Goal: Transaction & Acquisition: Purchase product/service

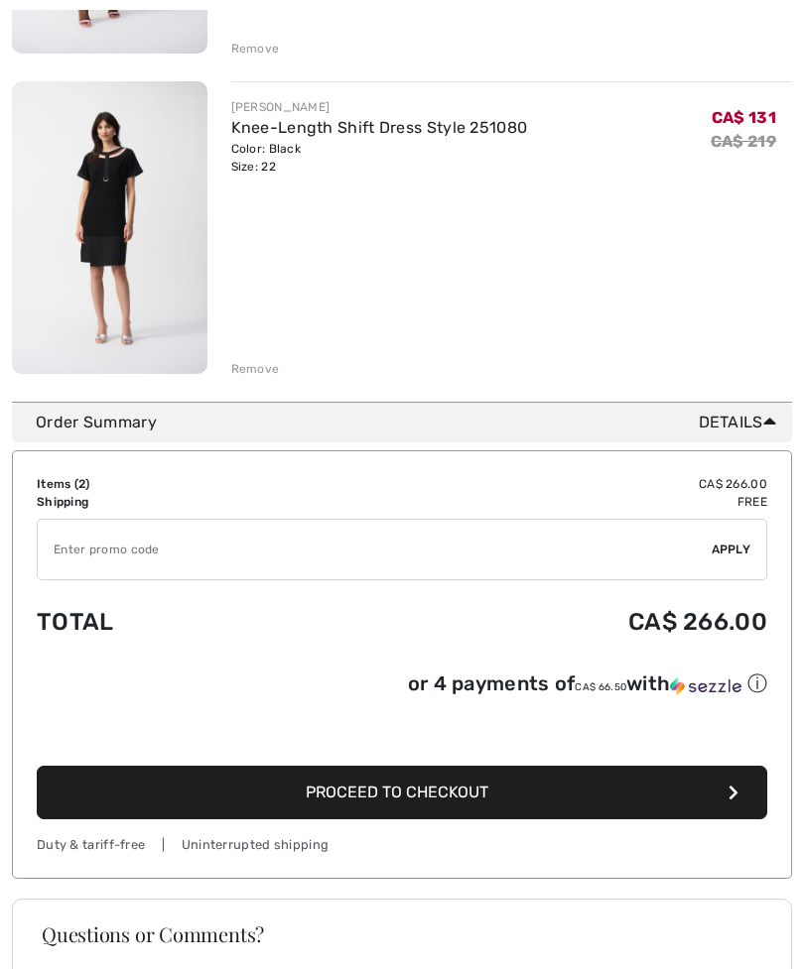
scroll to position [820, 0]
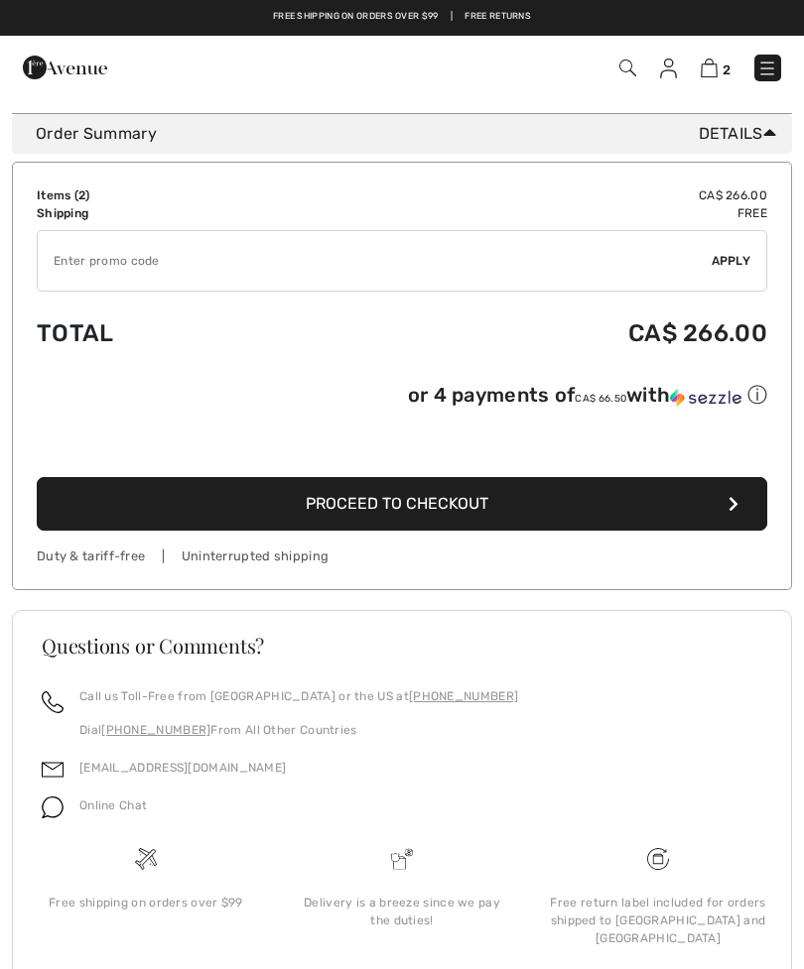
click at [670, 502] on button "Proceed to Checkout" at bounding box center [402, 504] width 730 height 54
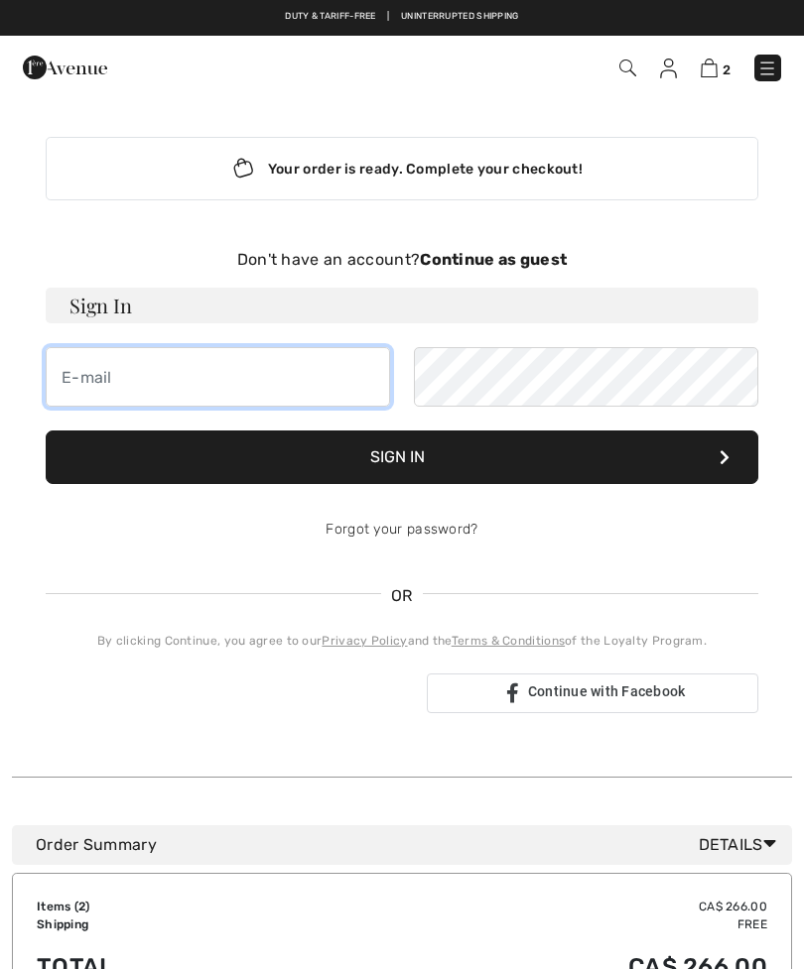
type input "[DOMAIN_NAME][EMAIL_ADDRESS][DOMAIN_NAME]"
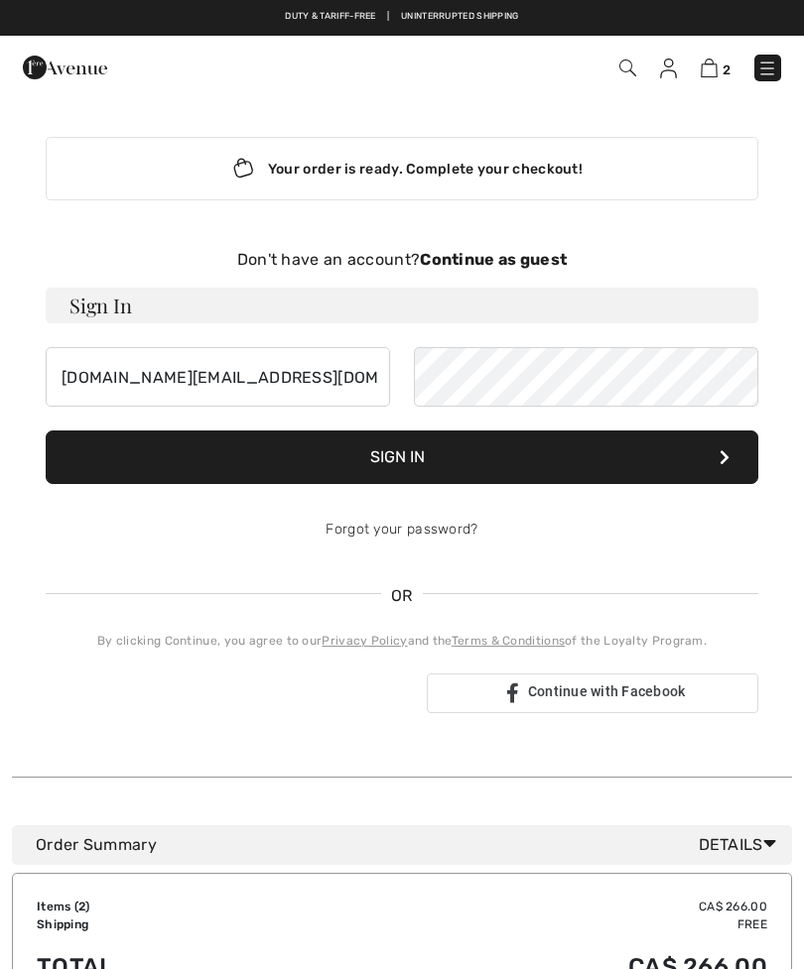
click at [402, 457] on button "Sign In" at bounding box center [402, 458] width 712 height 54
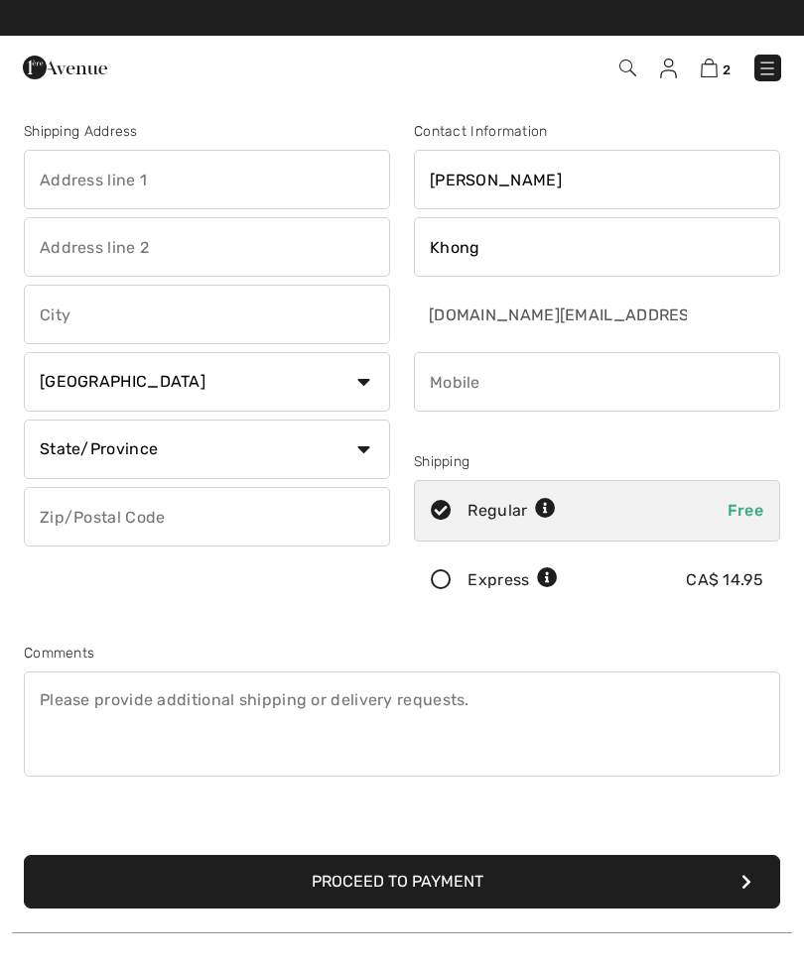
click at [293, 180] on input "text" at bounding box center [207, 180] width 366 height 60
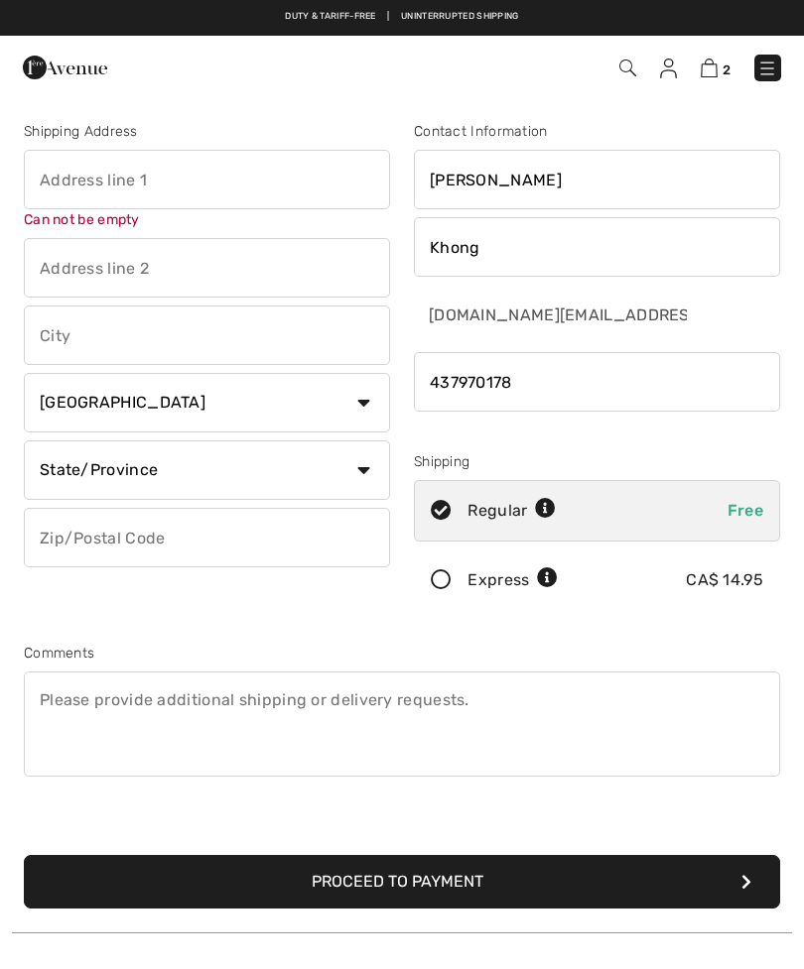
type input "4379701787"
click at [52, 177] on input "text" at bounding box center [207, 180] width 366 height 60
type input "328-15 Waterwalk Drive"
click at [199, 347] on div "Shipping Address 328-15 Waterwalk Drive Can not be empty Country Canada United …" at bounding box center [207, 370] width 390 height 498
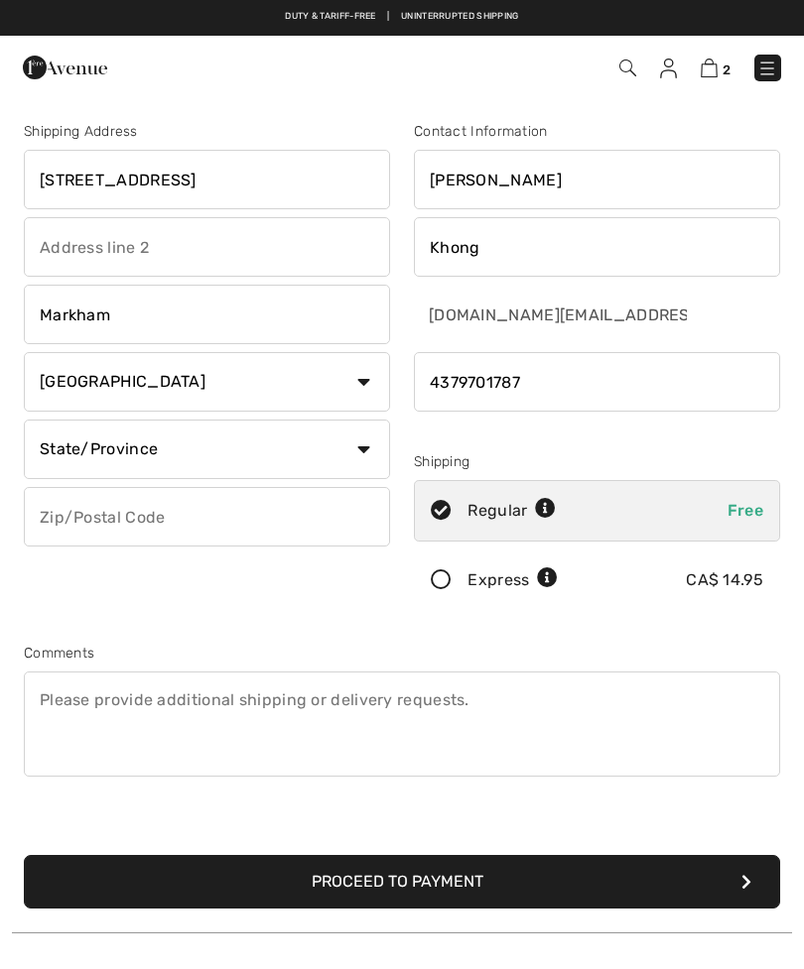
type input "Markham"
click at [179, 522] on input "text" at bounding box center [207, 517] width 366 height 60
click at [230, 442] on select "State/Province Alberta British Columbia Manitoba New Brunswick Newfoundland and…" at bounding box center [207, 450] width 366 height 60
select select "ON"
click at [202, 521] on input "text" at bounding box center [207, 517] width 366 height 60
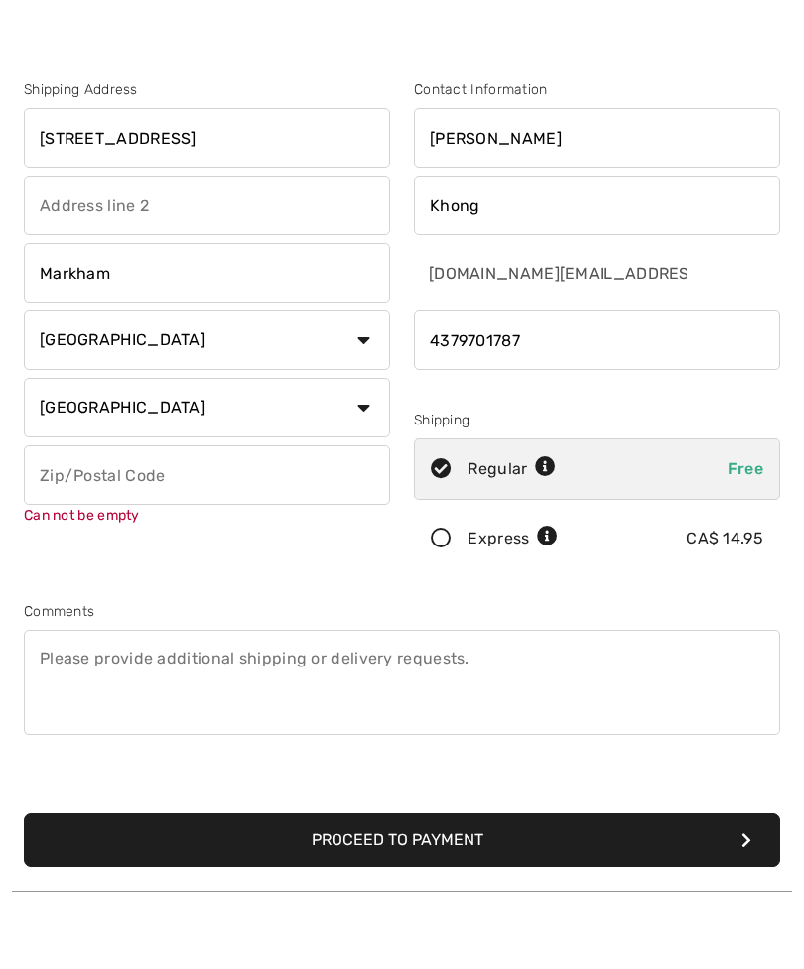
click at [142, 150] on input "328-15 Waterwalk Drive" at bounding box center [207, 180] width 366 height 60
click at [145, 150] on input "328-15 Waterwalk Drive" at bounding box center [207, 180] width 366 height 60
click at [132, 150] on input "328-15 Waterwalk Drive" at bounding box center [207, 180] width 366 height 60
click at [137, 150] on input "328-15 Waterwalk Drive" at bounding box center [207, 180] width 366 height 60
click at [276, 150] on input "328-15 Water walk Drive" at bounding box center [207, 180] width 366 height 60
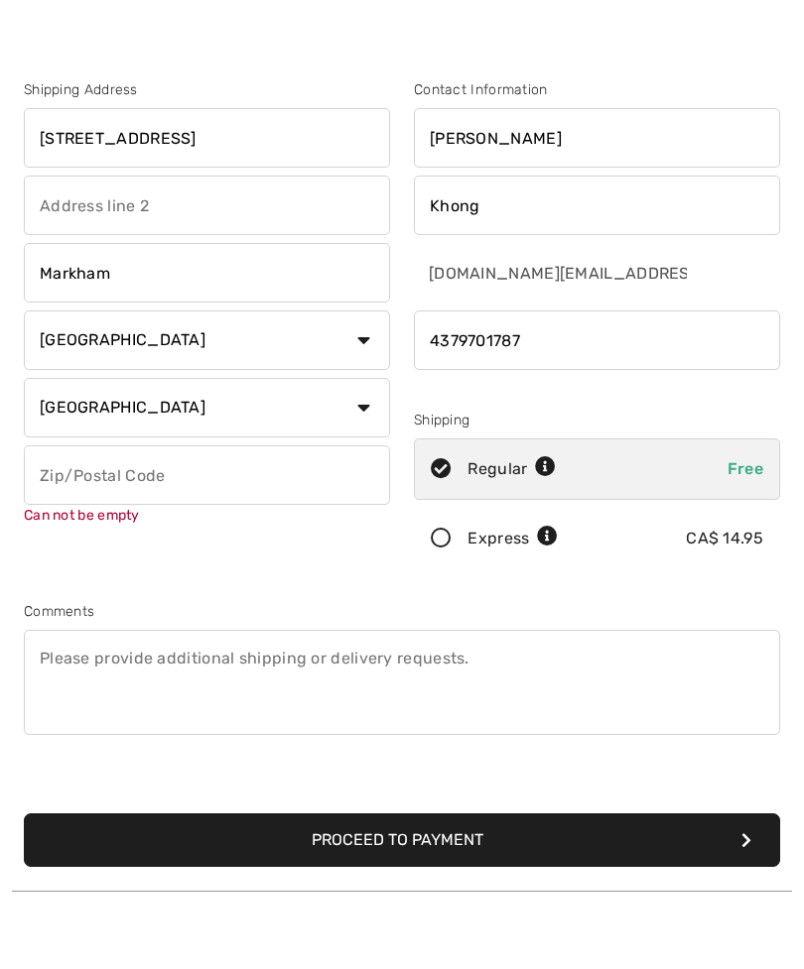
type input "[STREET_ADDRESS]"
click at [202, 494] on input "text" at bounding box center [207, 517] width 366 height 60
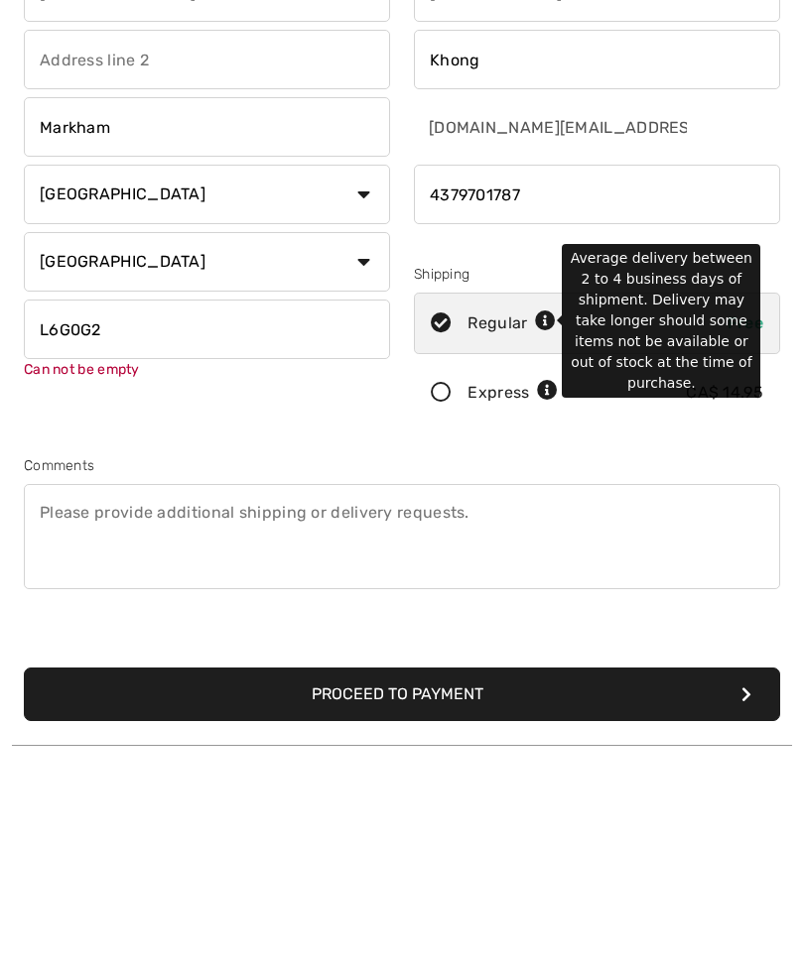
type input "L6G0G2"
click at [540, 499] on icon at bounding box center [545, 509] width 21 height 21
radio input "true"
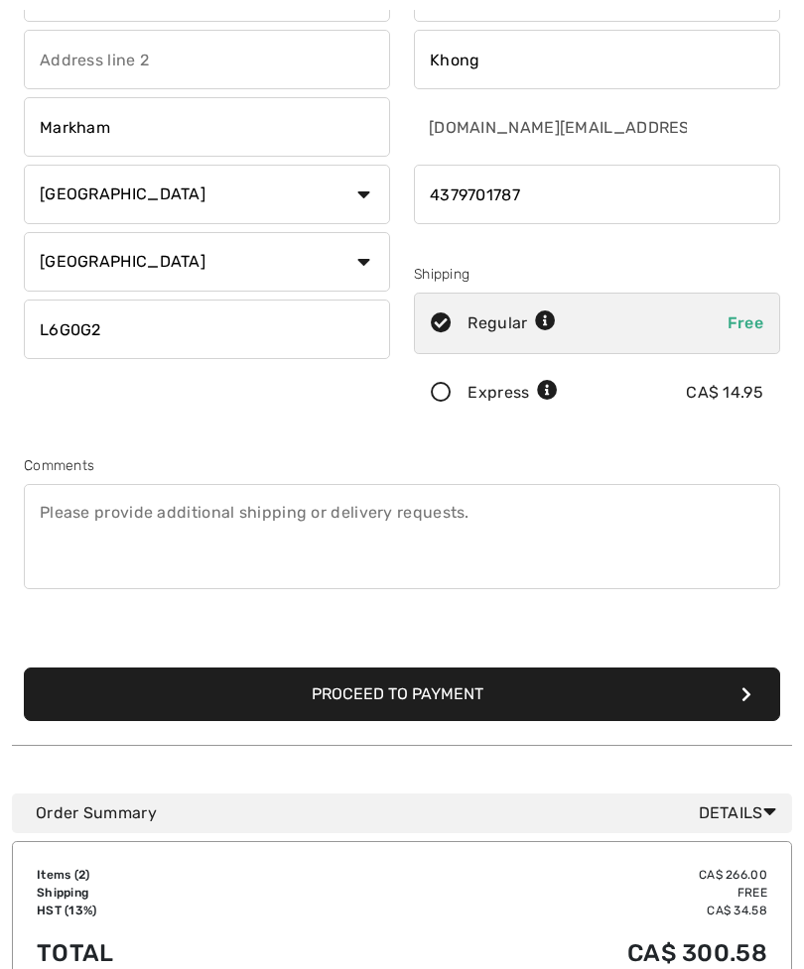
click at [707, 629] on div "Proceed to Payment" at bounding box center [402, 670] width 780 height 101
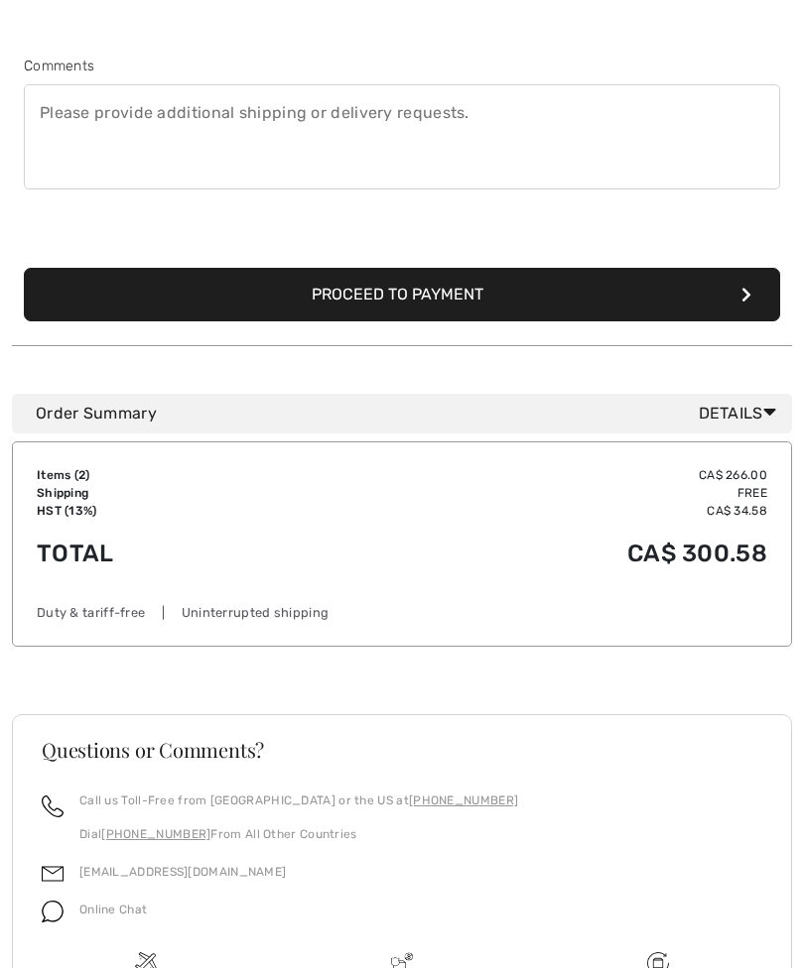
scroll to position [587, 0]
click at [677, 294] on button "Proceed to Payment" at bounding box center [402, 295] width 756 height 54
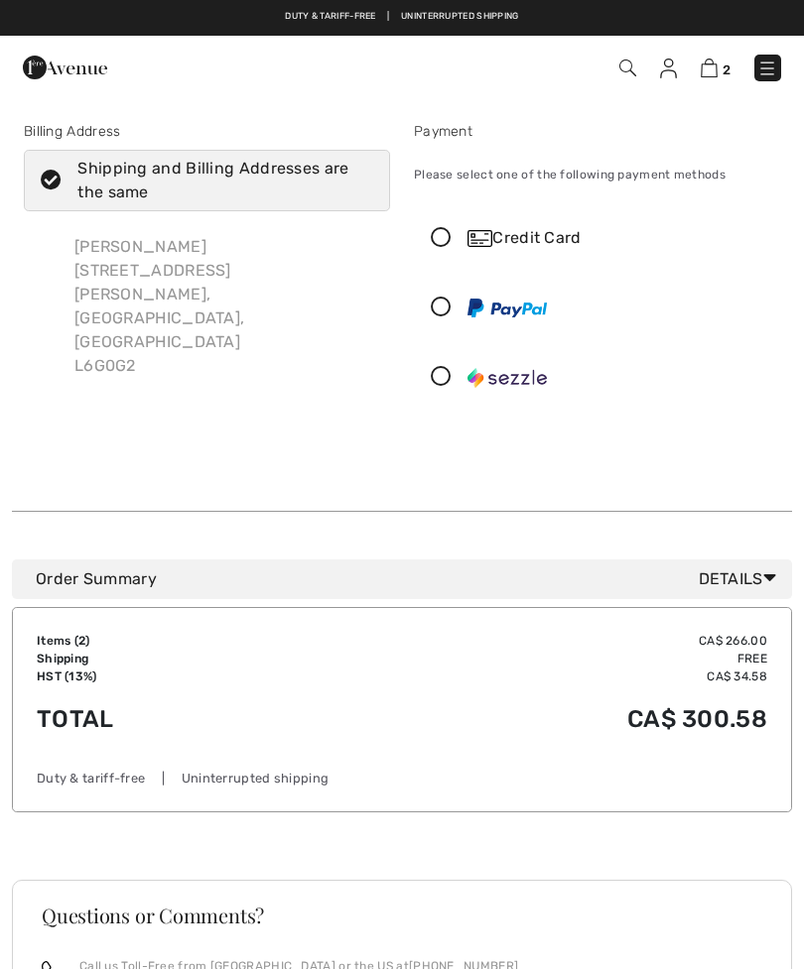
click at [556, 238] on div "Credit Card" at bounding box center [616, 238] width 299 height 24
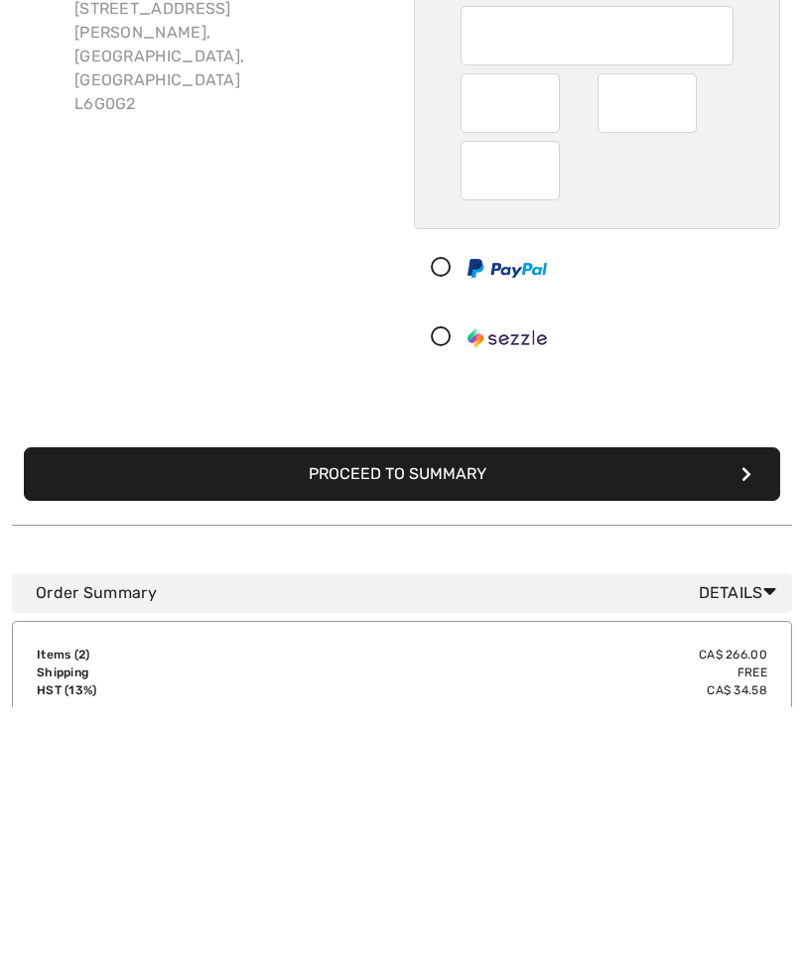
click at [684, 709] on button "Proceed to Summary" at bounding box center [402, 736] width 756 height 54
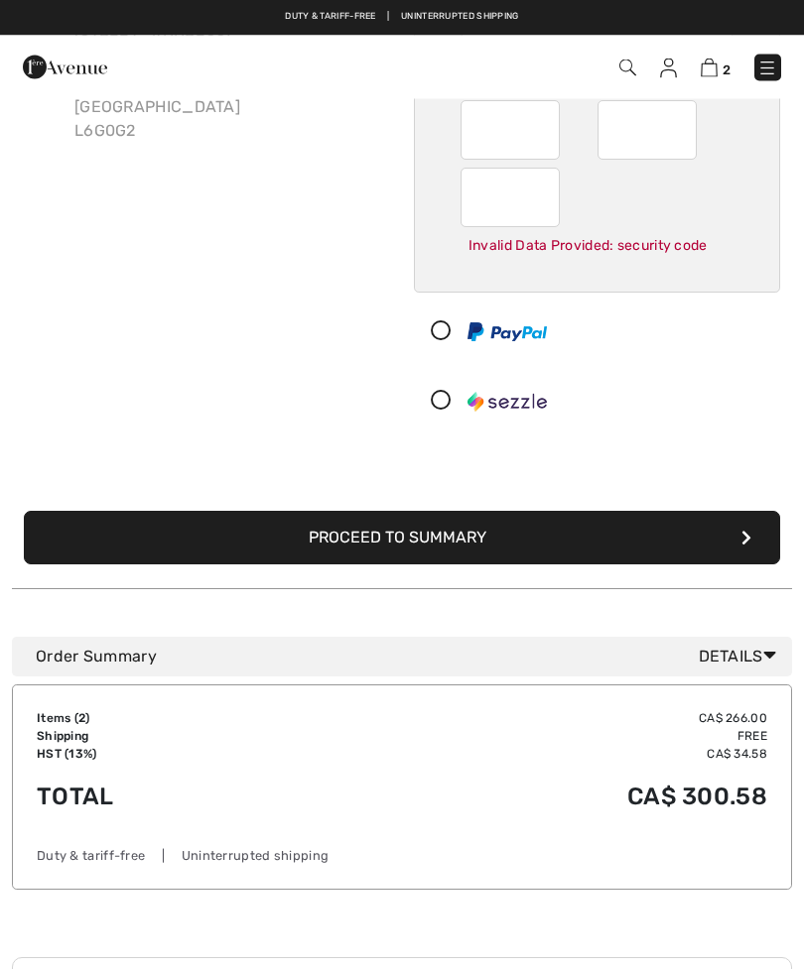
scroll to position [64, 0]
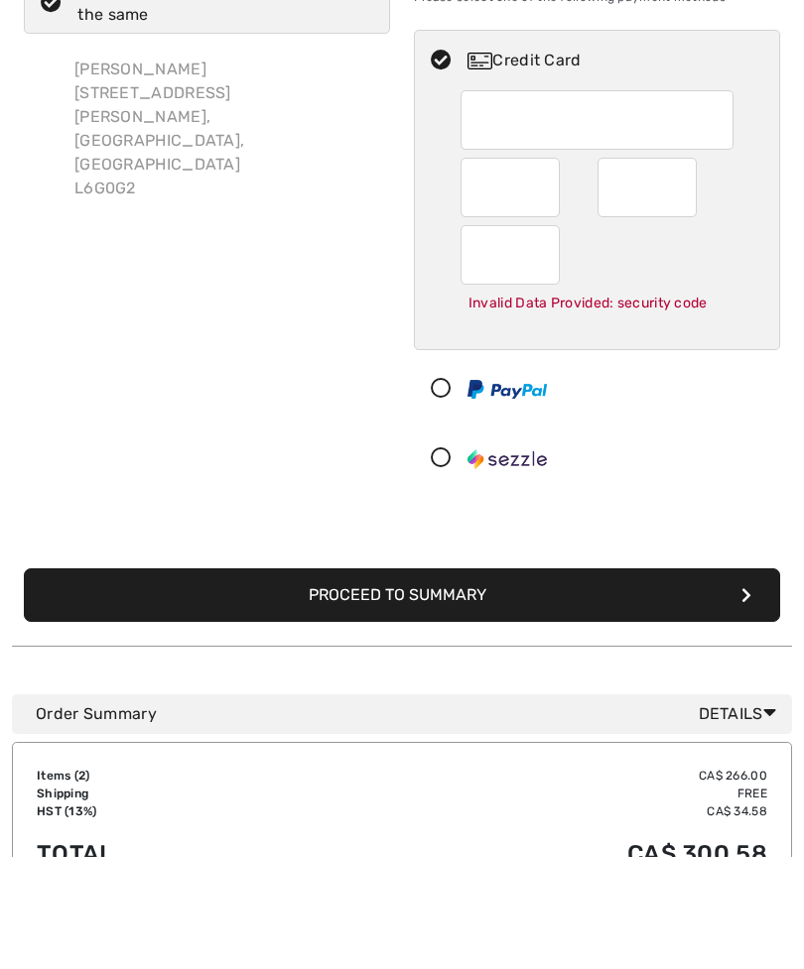
click at [543, 682] on button "Proceed to Summary" at bounding box center [402, 709] width 756 height 54
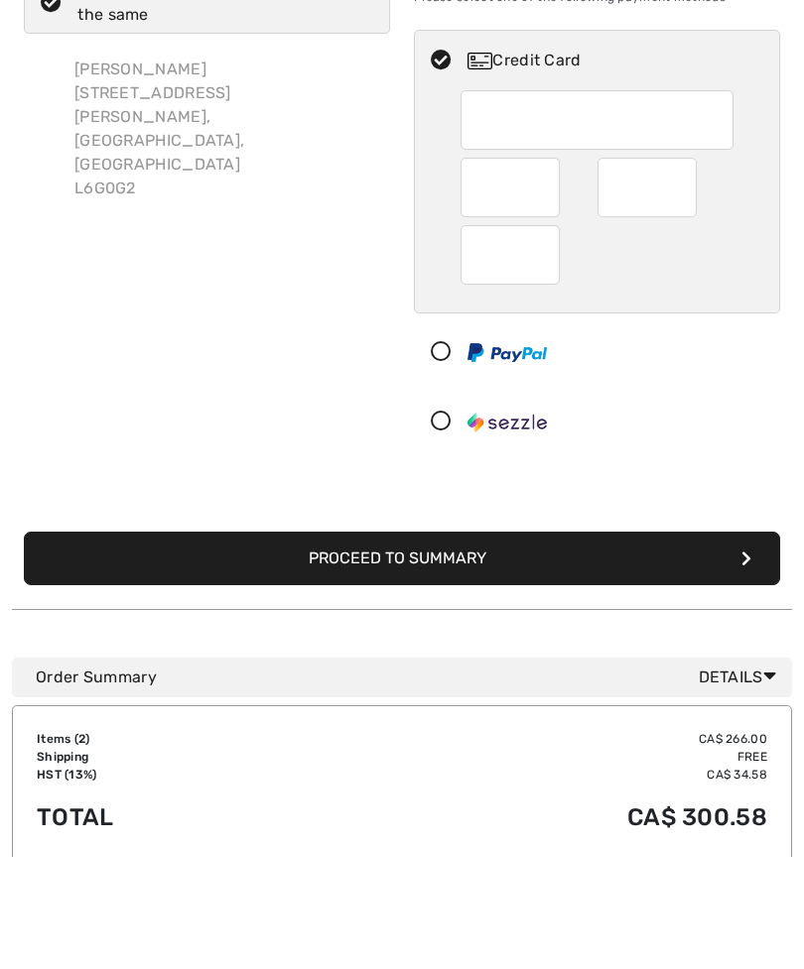
scroll to position [178, 0]
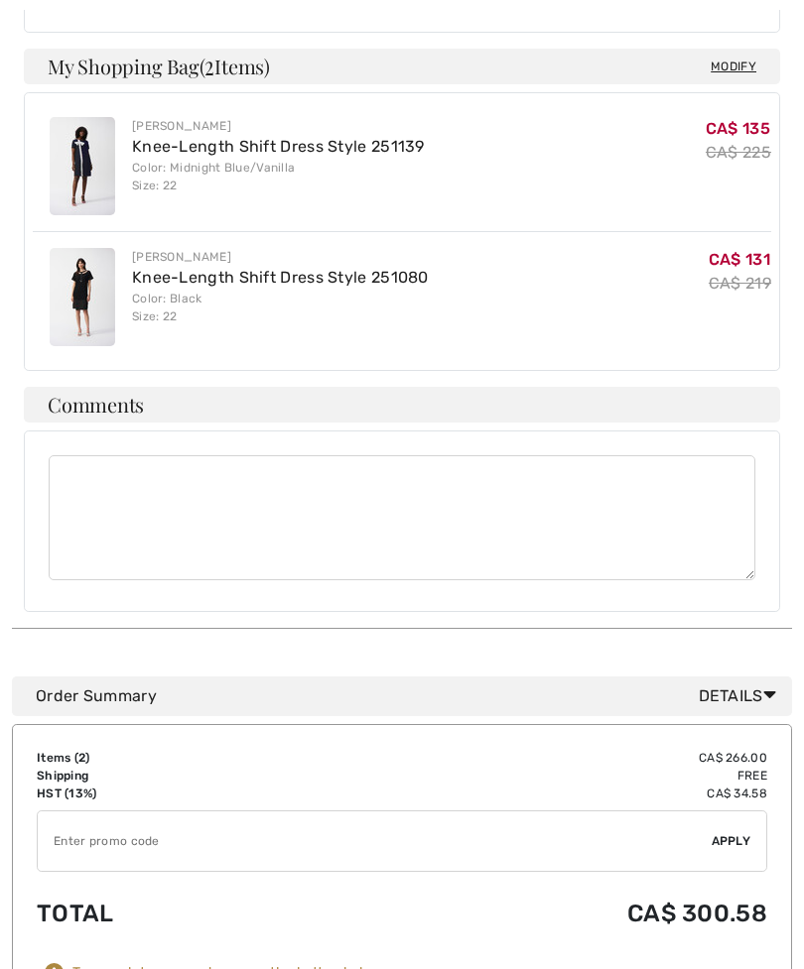
scroll to position [872, 0]
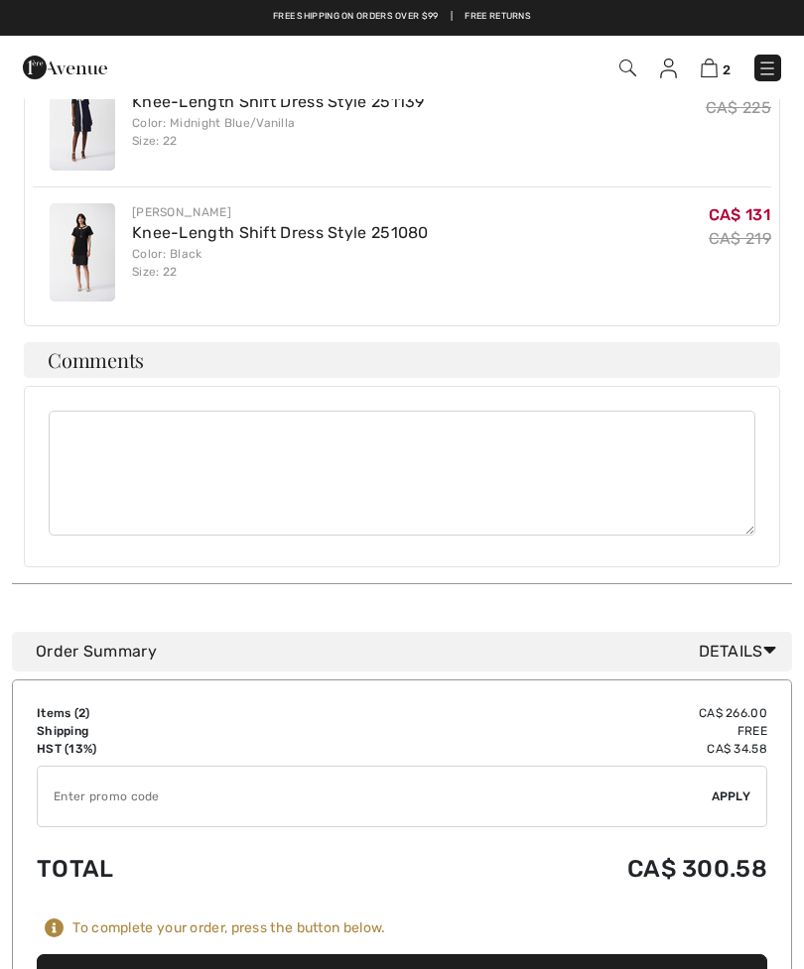
click at [409, 835] on td "CA$ 300.58" at bounding box center [531, 868] width 471 height 67
click at [260, 767] on input "TEXT" at bounding box center [375, 797] width 674 height 60
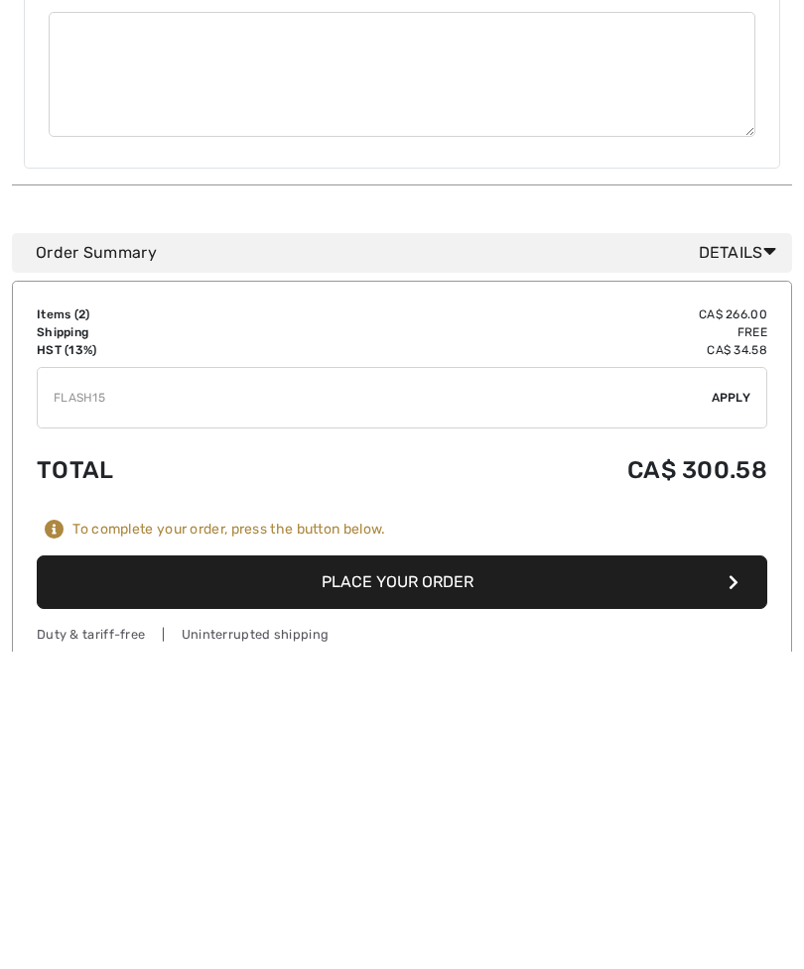
type input "FLASH15"
click at [733, 706] on span "Apply" at bounding box center [731, 715] width 40 height 18
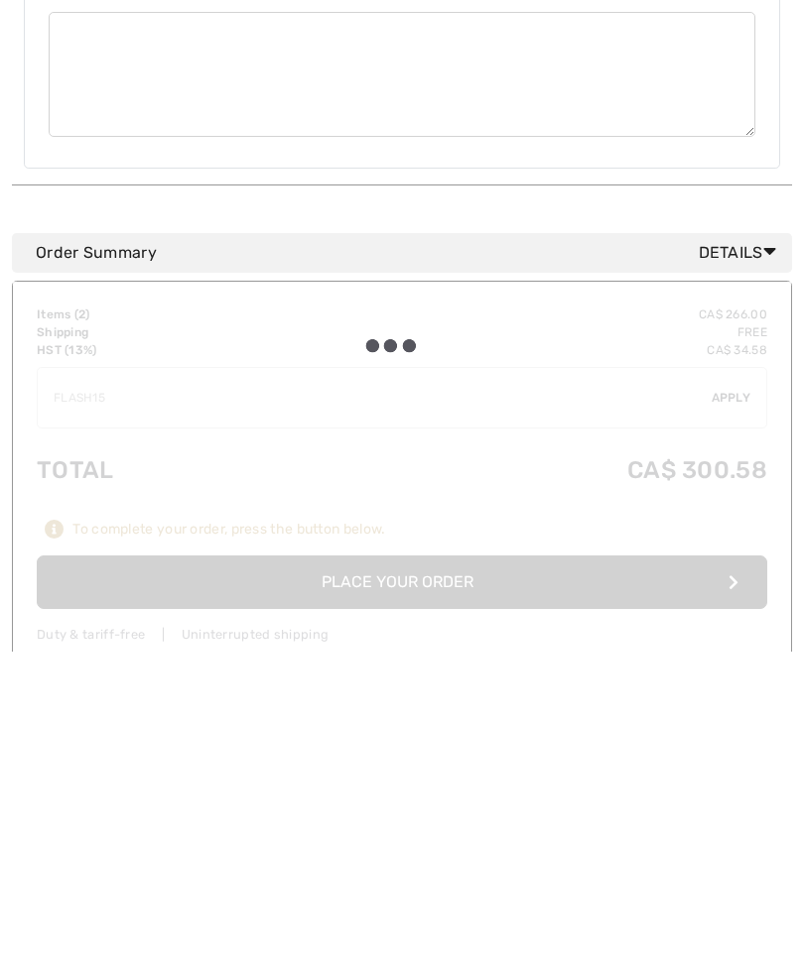
scroll to position [1272, 0]
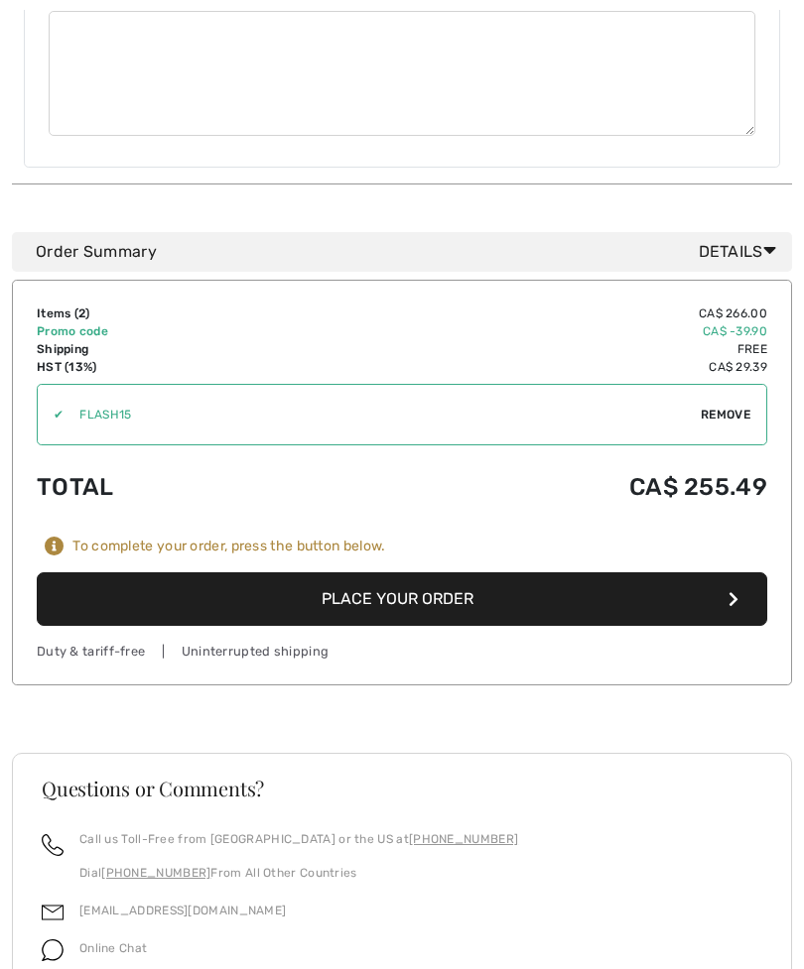
click at [740, 406] on span "Remove" at bounding box center [725, 415] width 50 height 18
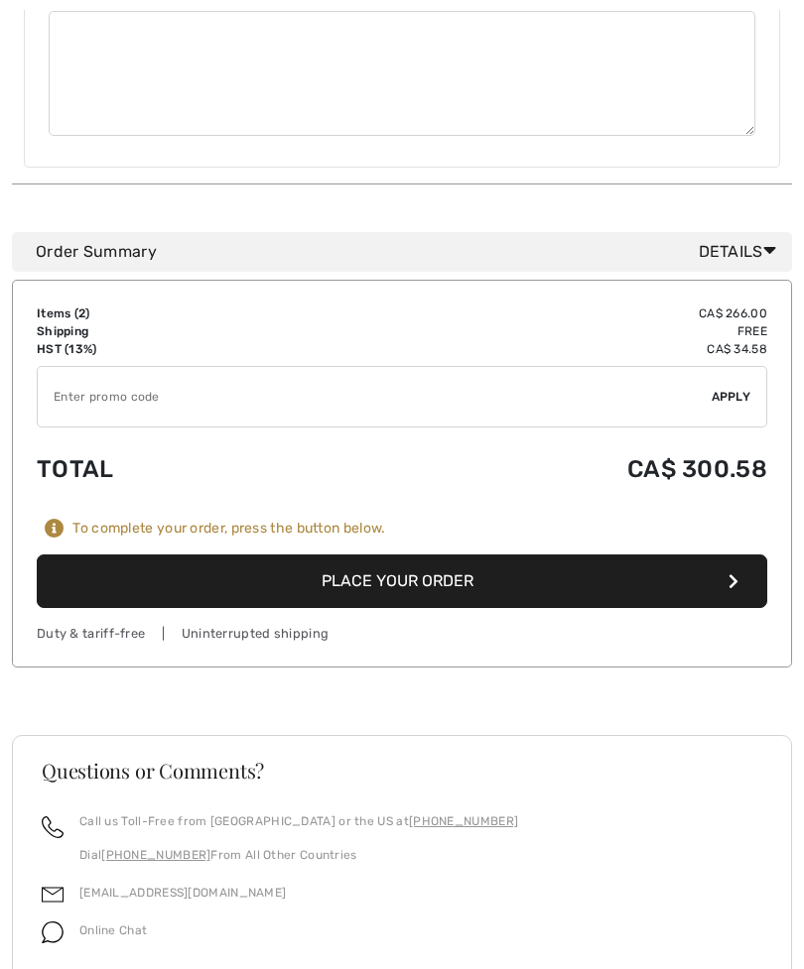
click at [650, 367] on input "TEXT" at bounding box center [375, 397] width 674 height 60
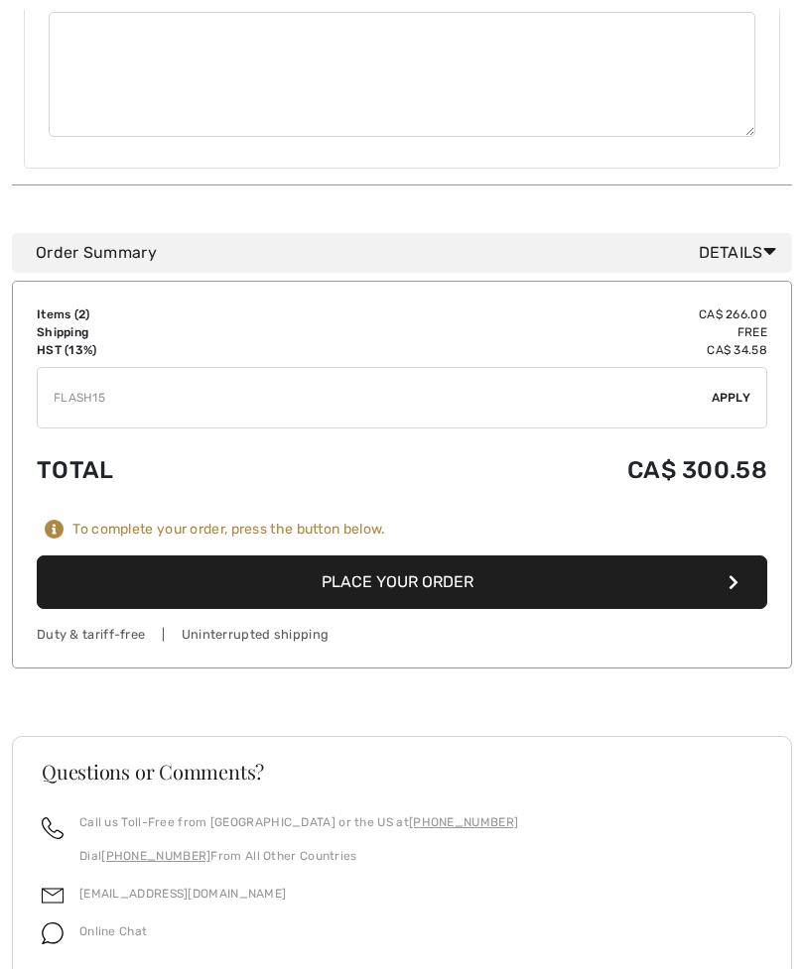
type input "FLASH15"
click at [701, 556] on button "Place Your Order" at bounding box center [402, 583] width 730 height 54
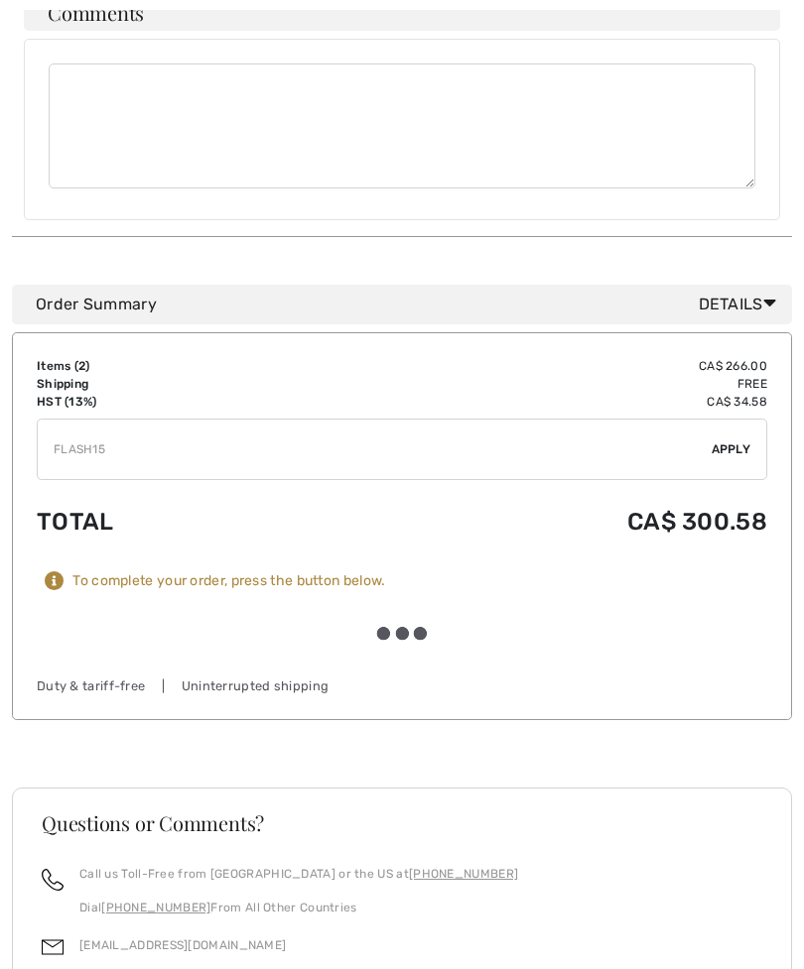
click at [732, 441] on span "Apply" at bounding box center [731, 450] width 40 height 18
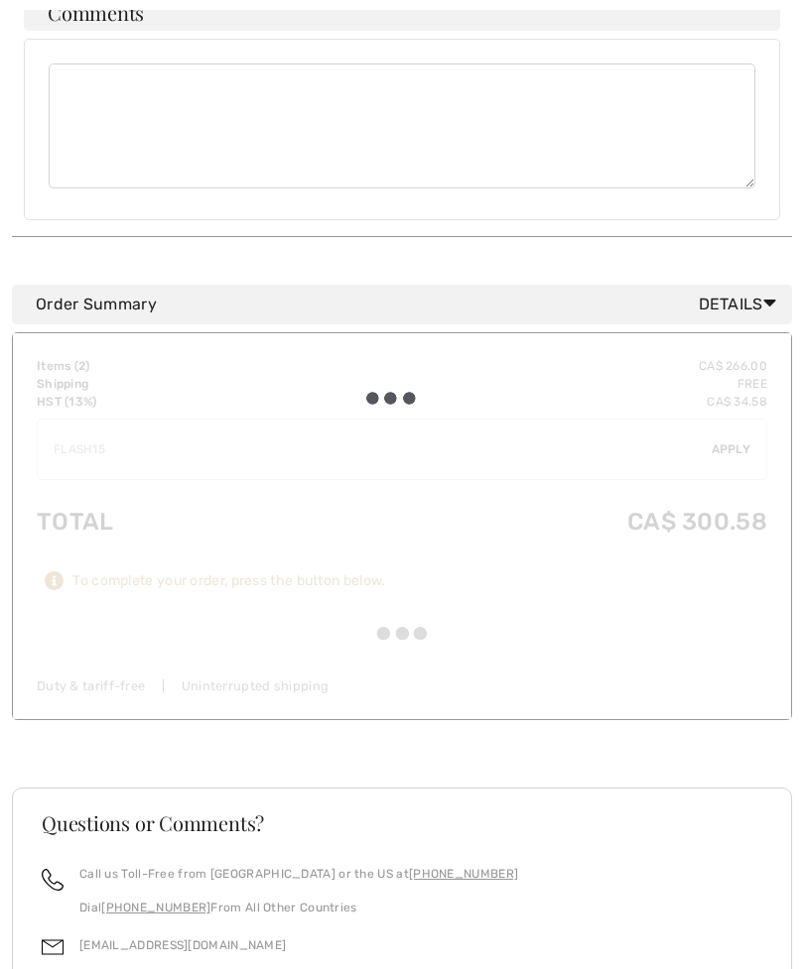
scroll to position [1272, 0]
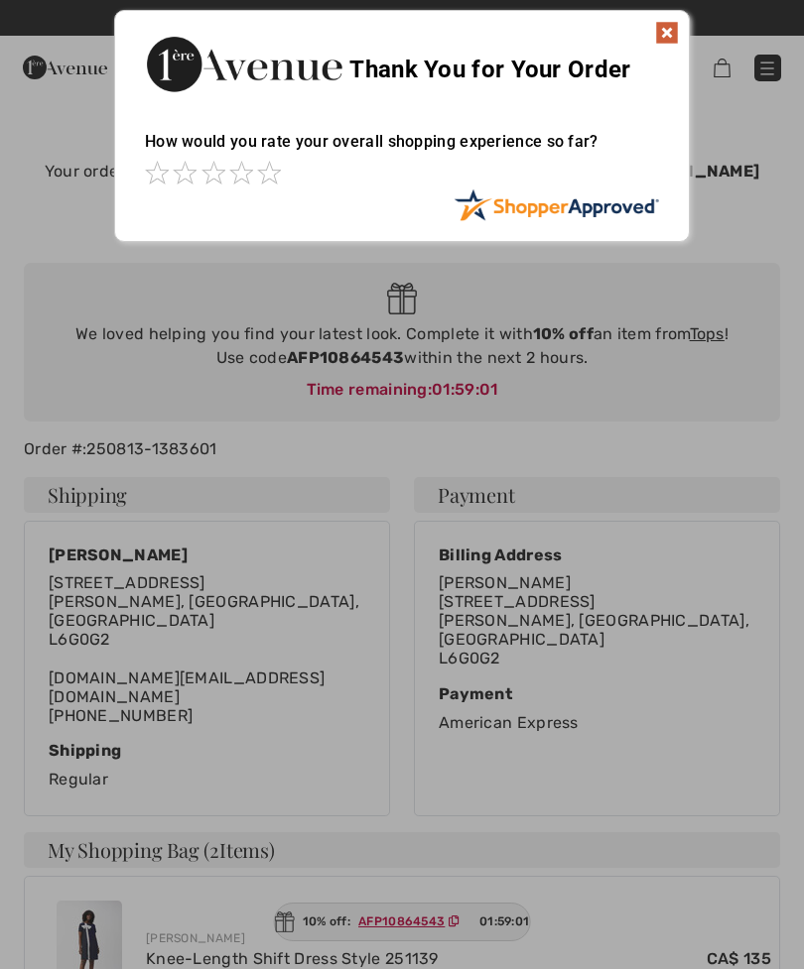
click at [665, 38] on img at bounding box center [667, 33] width 24 height 24
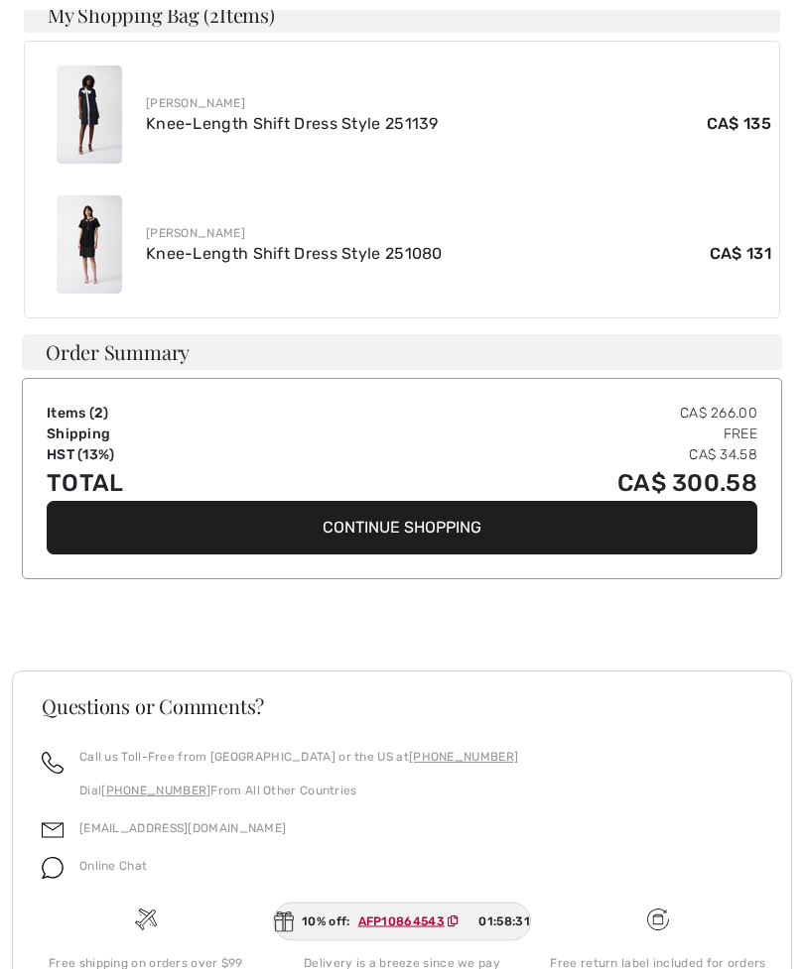
scroll to position [852, 0]
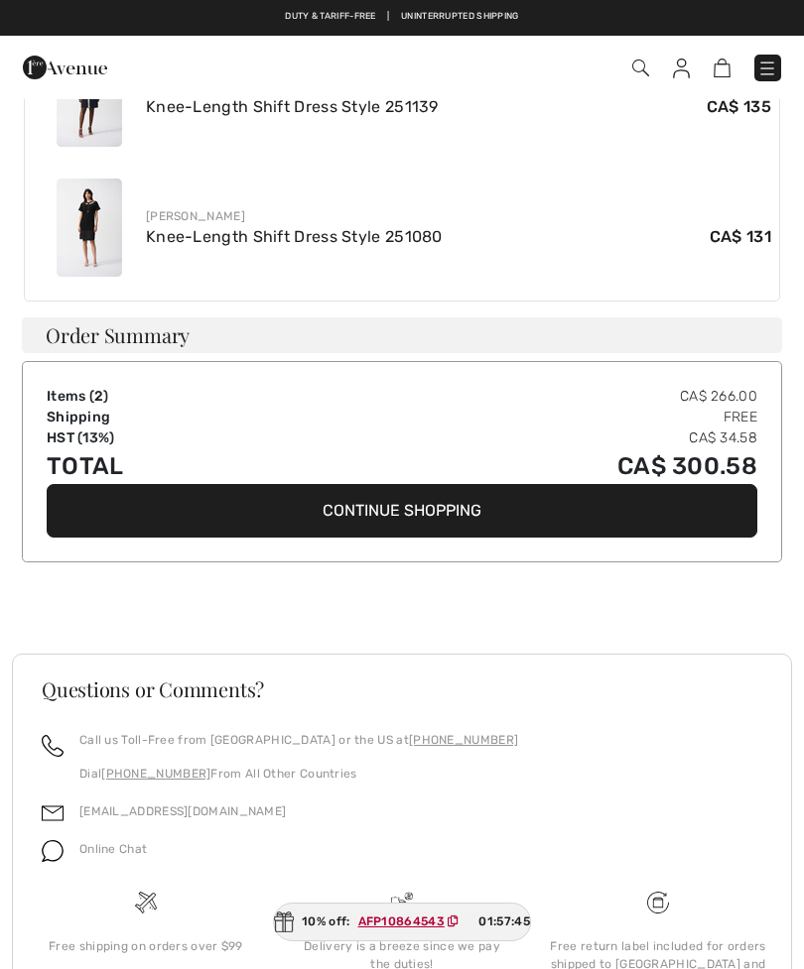
click at [770, 67] on img at bounding box center [767, 69] width 20 height 20
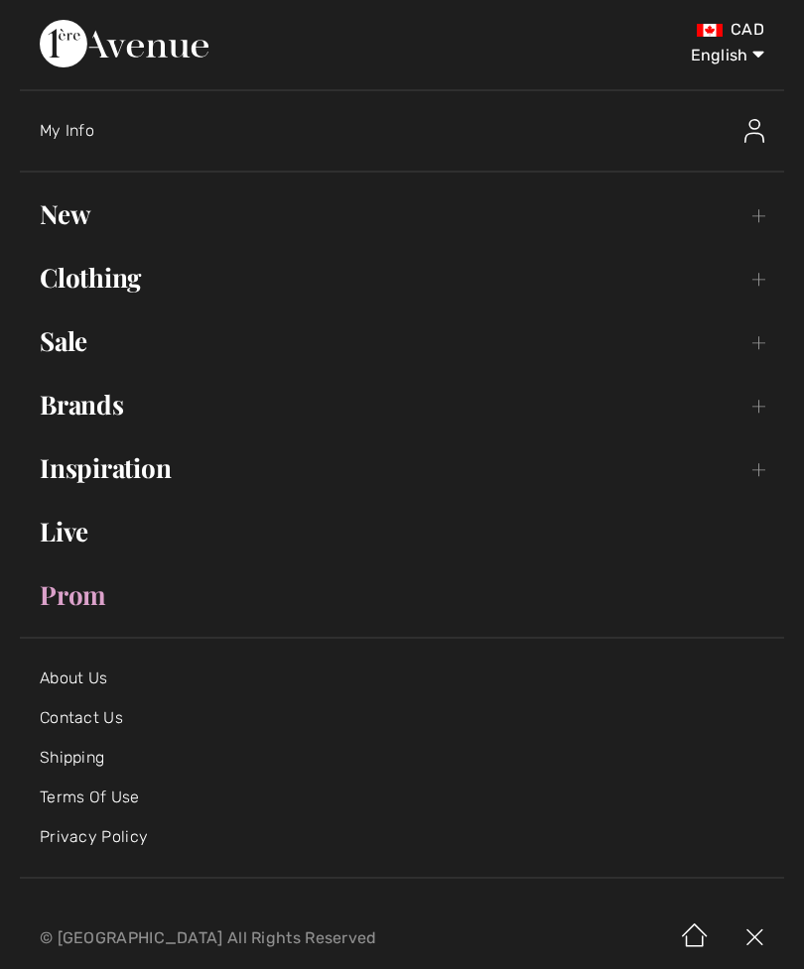
scroll to position [0, 0]
click at [75, 136] on span "My Info" at bounding box center [67, 130] width 55 height 19
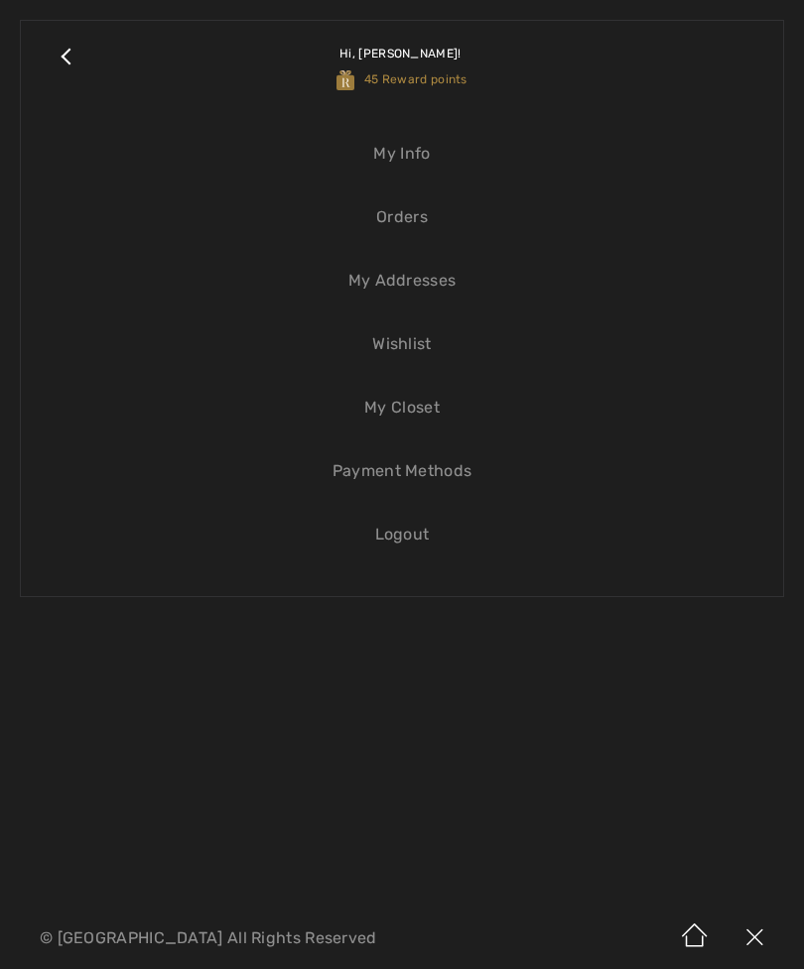
click at [403, 234] on link "Orders" at bounding box center [402, 217] width 722 height 44
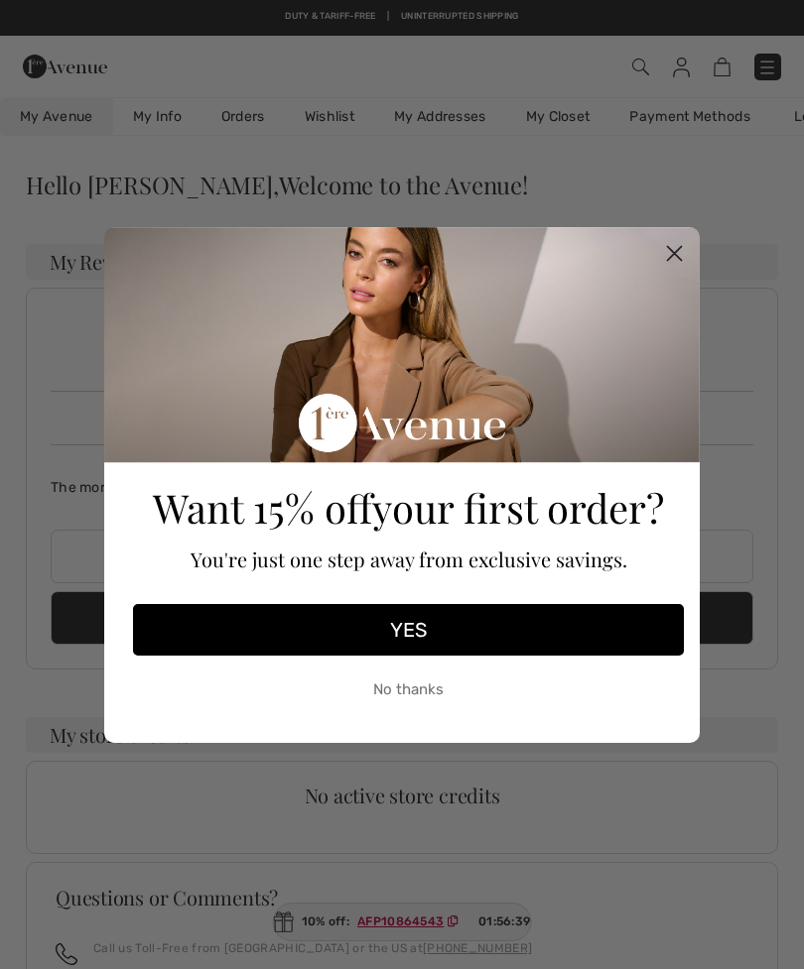
click at [676, 244] on circle "Close dialog" at bounding box center [674, 252] width 33 height 33
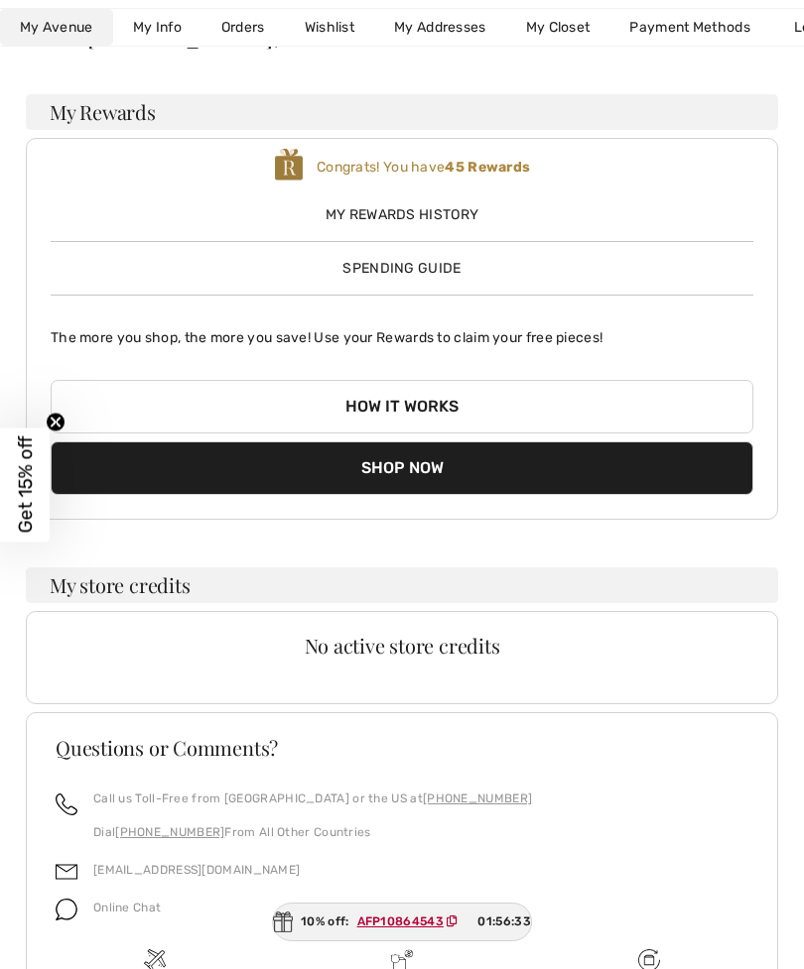
scroll to position [247, 0]
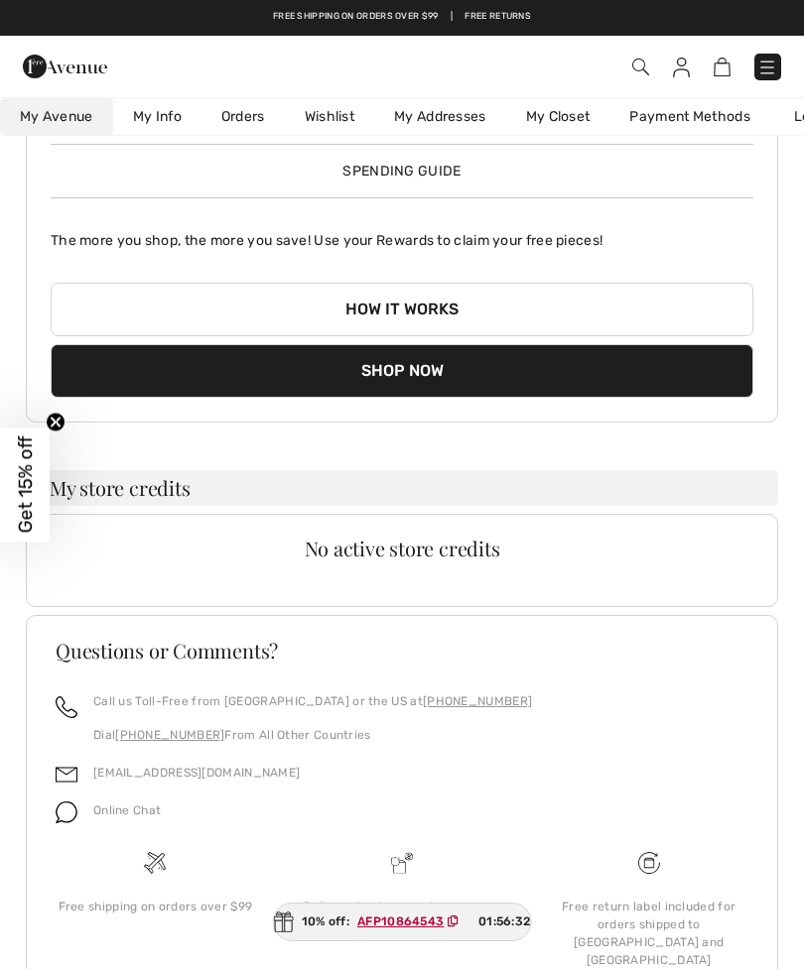
click at [66, 811] on img at bounding box center [67, 813] width 22 height 22
click at [64, 759] on div at bounding box center [67, 725] width 22 height 67
click at [73, 767] on img at bounding box center [67, 775] width 22 height 22
click at [65, 820] on img at bounding box center [67, 813] width 22 height 22
click at [136, 809] on span "Online Chat" at bounding box center [126, 811] width 67 height 14
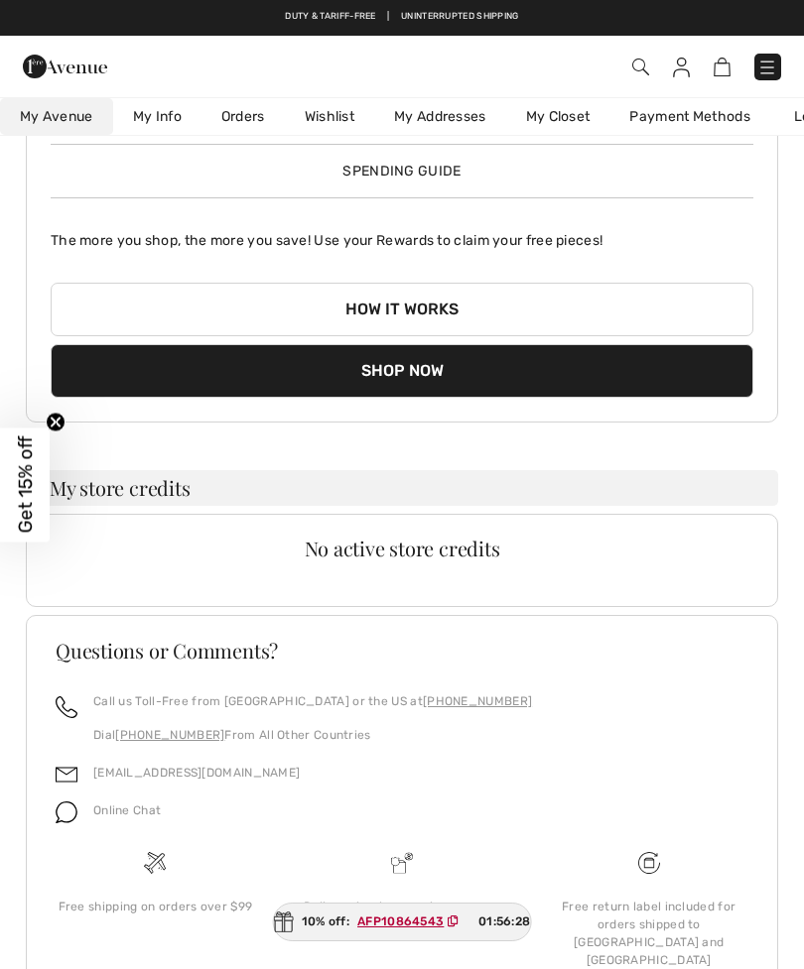
click at [155, 805] on span "Online Chat" at bounding box center [126, 811] width 67 height 14
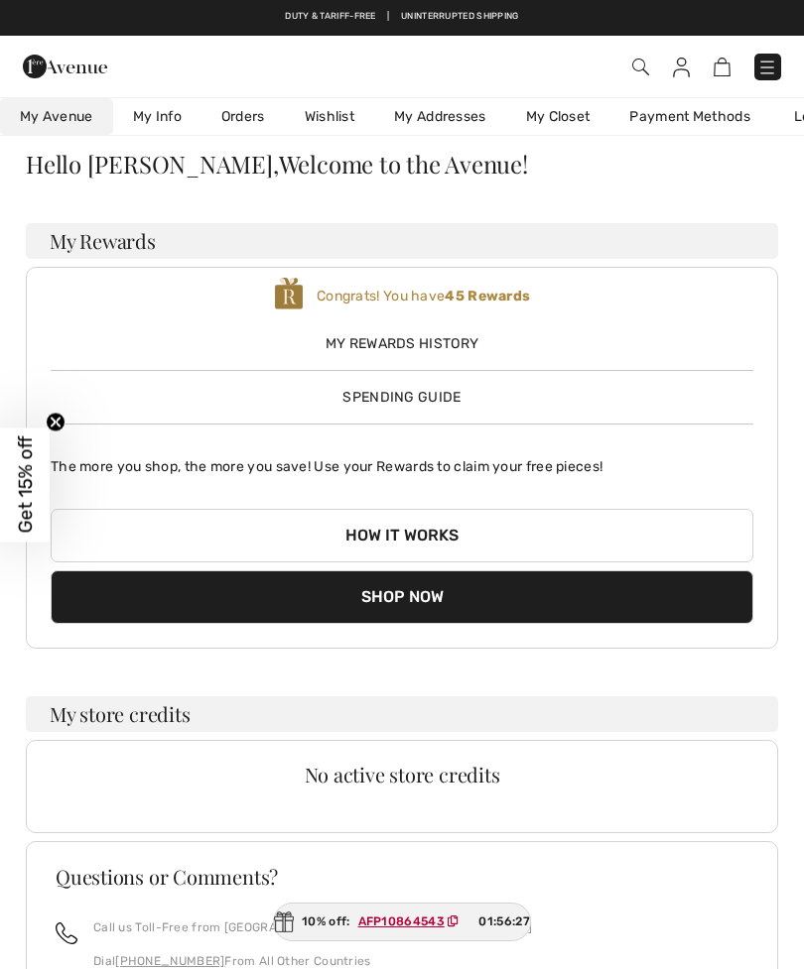
scroll to position [0, 0]
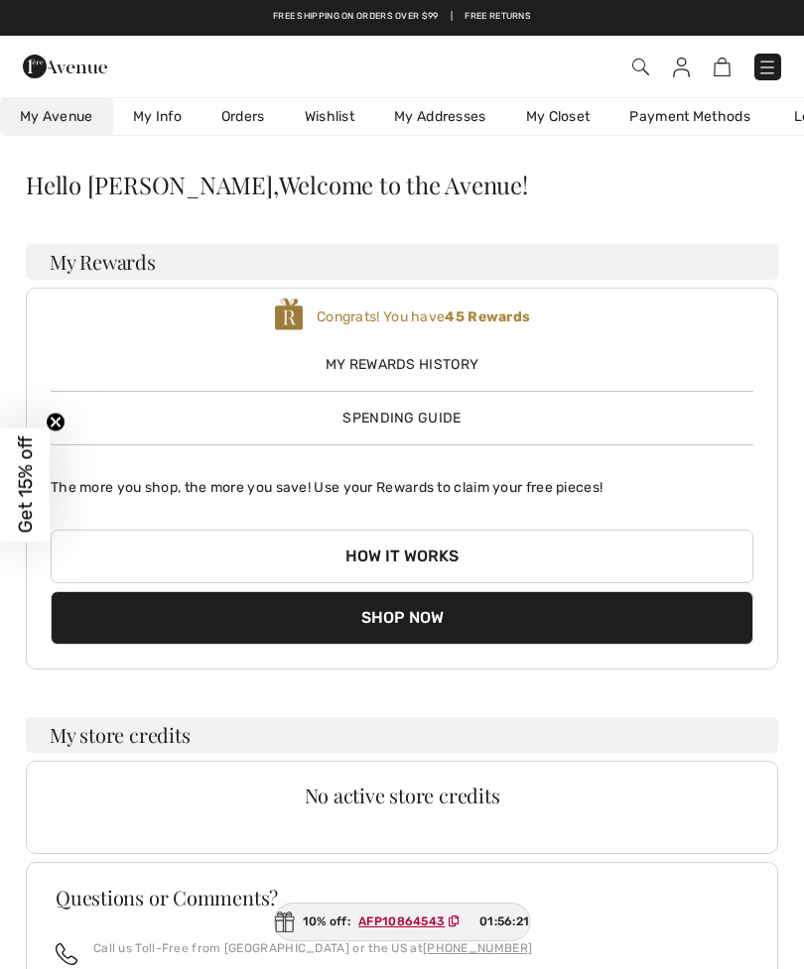
click at [250, 116] on link "Orders" at bounding box center [242, 116] width 83 height 37
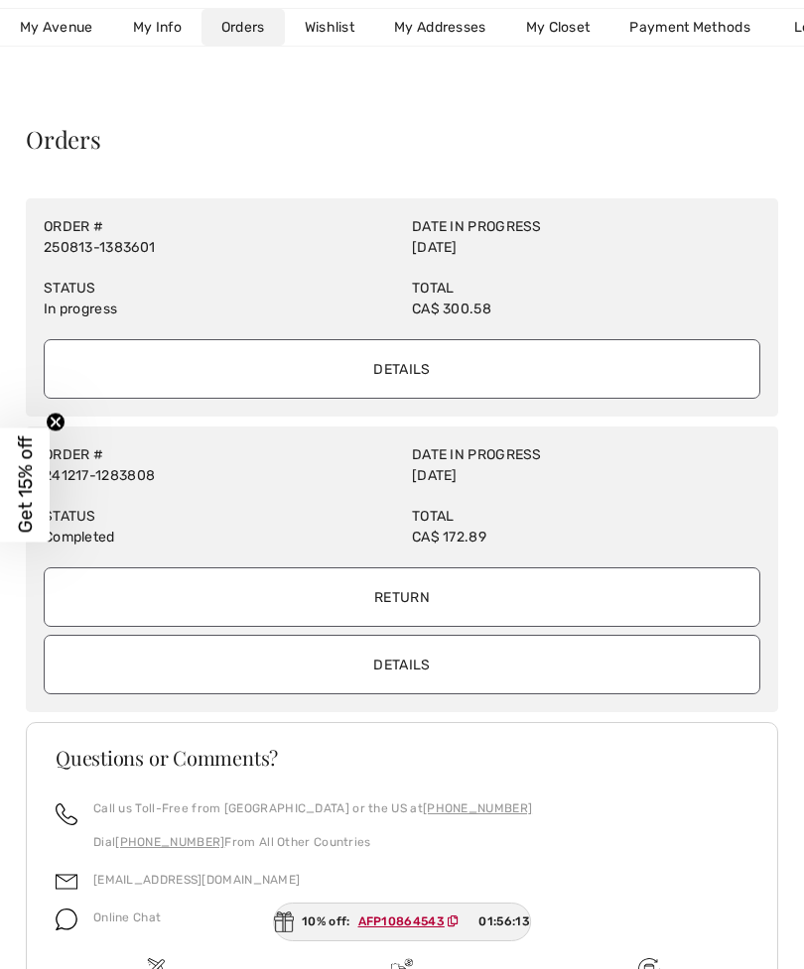
scroll to position [47, 0]
click at [534, 358] on input "Details" at bounding box center [402, 368] width 716 height 60
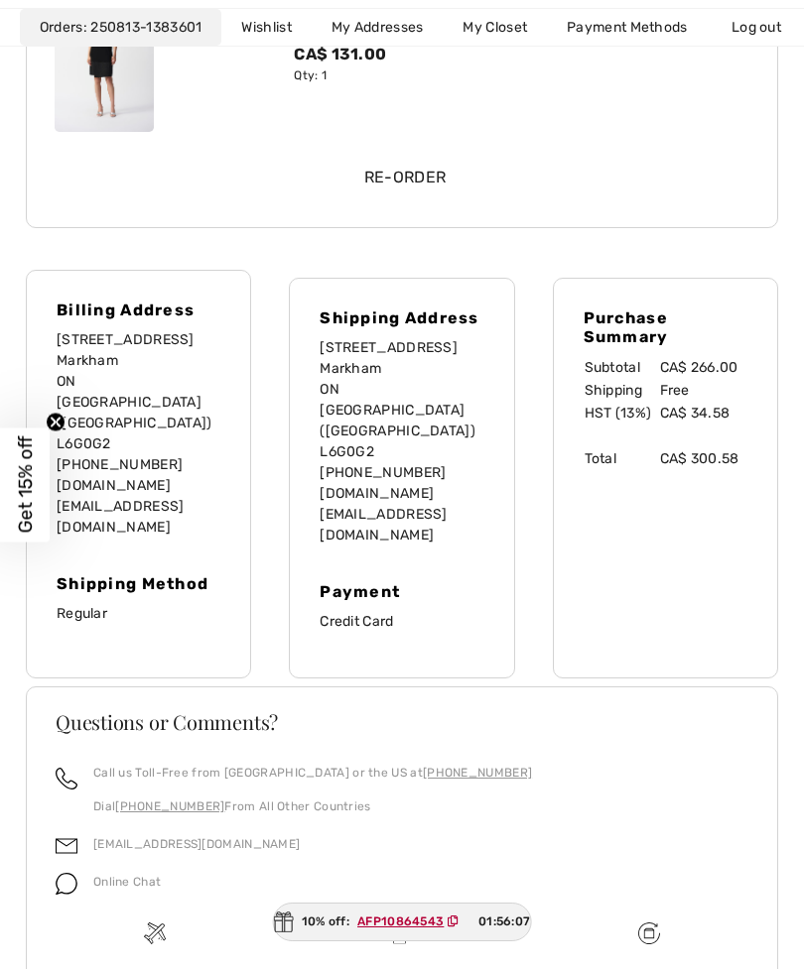
scroll to position [760, 0]
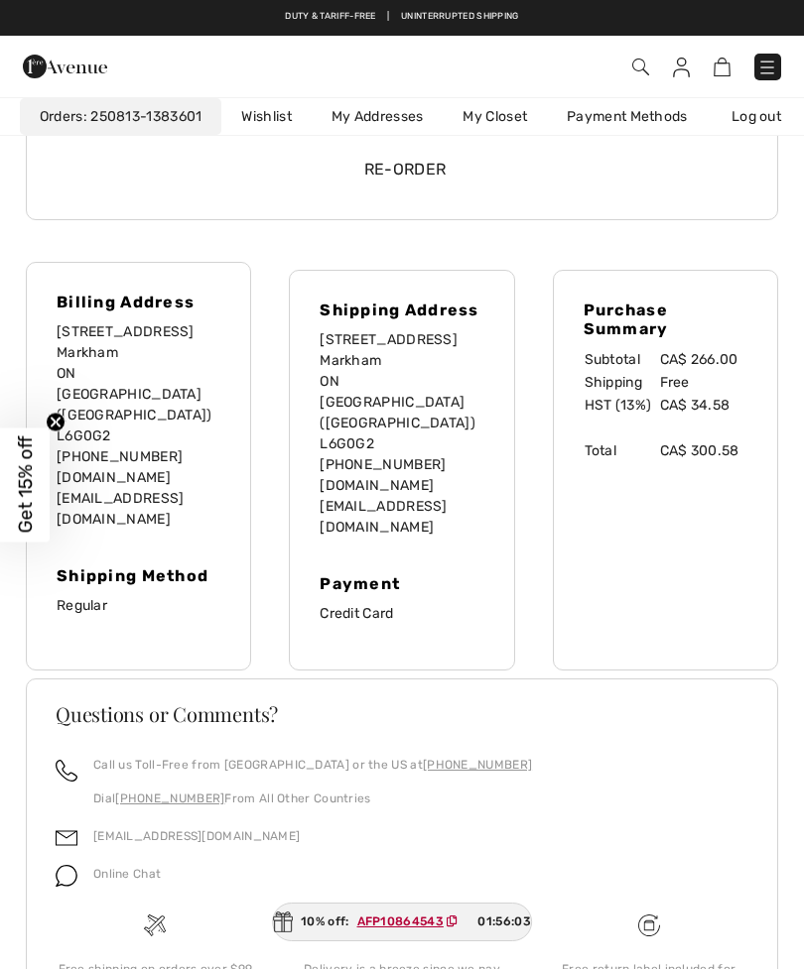
click at [125, 867] on span "Online Chat" at bounding box center [126, 874] width 67 height 14
click at [66, 865] on img at bounding box center [67, 876] width 22 height 22
click at [72, 827] on img at bounding box center [67, 838] width 22 height 22
click at [144, 829] on link "[EMAIL_ADDRESS][DOMAIN_NAME]" at bounding box center [196, 836] width 206 height 14
click at [137, 867] on span "Online Chat" at bounding box center [126, 874] width 67 height 14
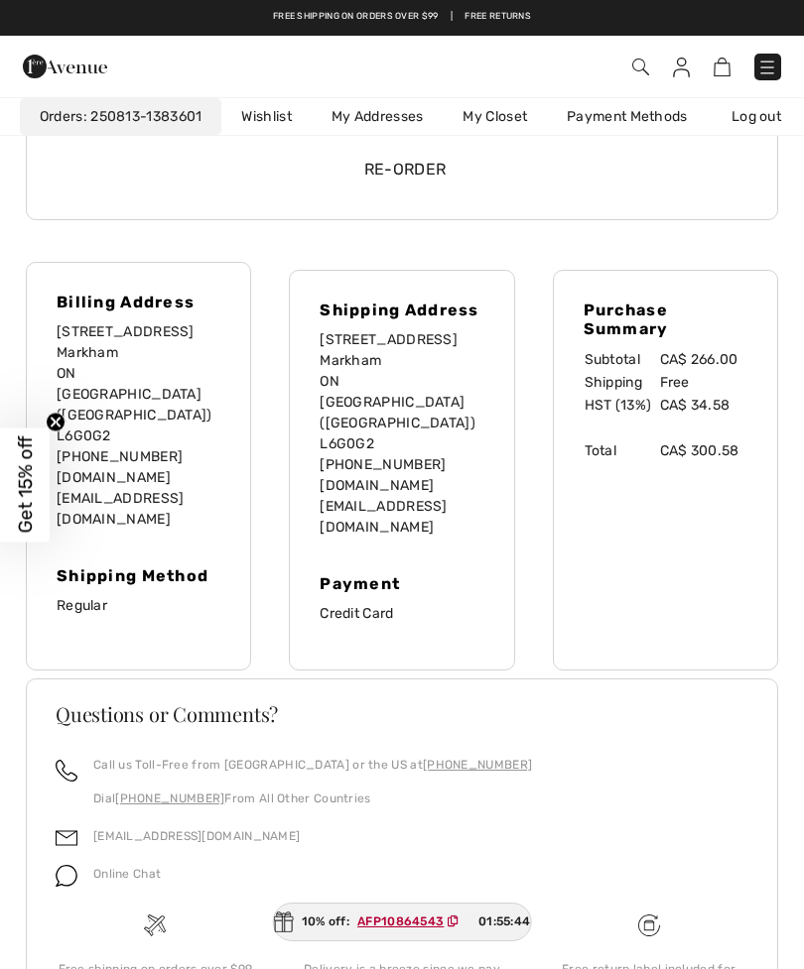
click at [124, 867] on span "Online Chat" at bounding box center [126, 874] width 67 height 14
click at [75, 865] on img at bounding box center [67, 876] width 22 height 22
click at [71, 865] on img at bounding box center [67, 876] width 22 height 22
click at [63, 865] on img at bounding box center [67, 876] width 22 height 22
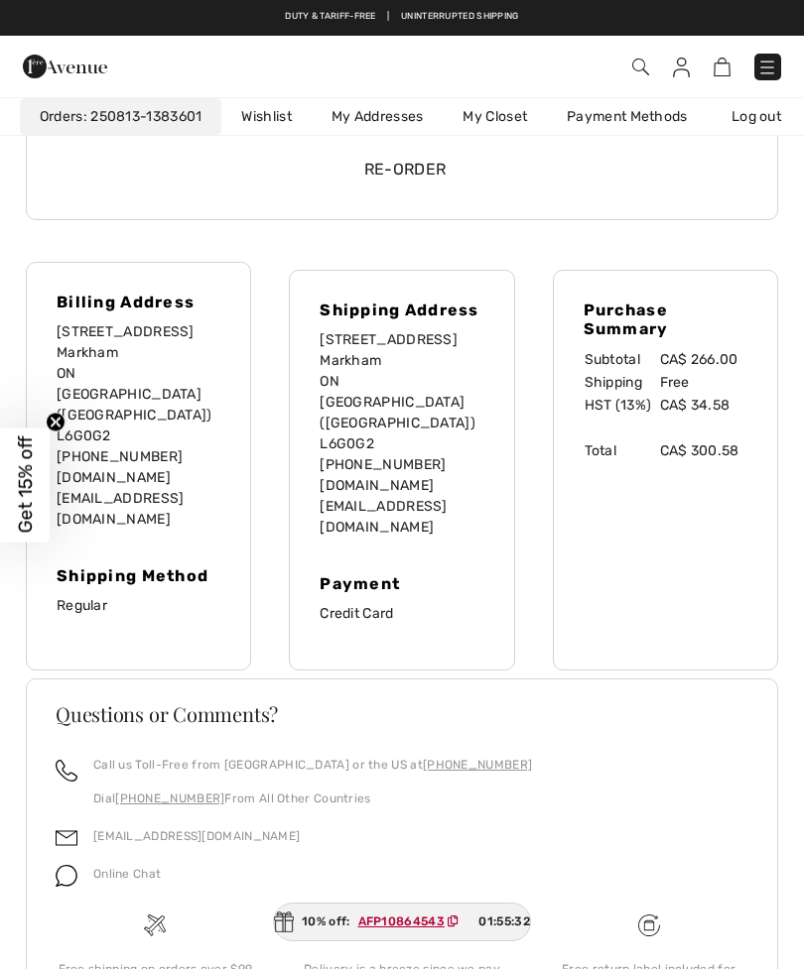
click at [112, 867] on span "Online Chat" at bounding box center [126, 874] width 67 height 14
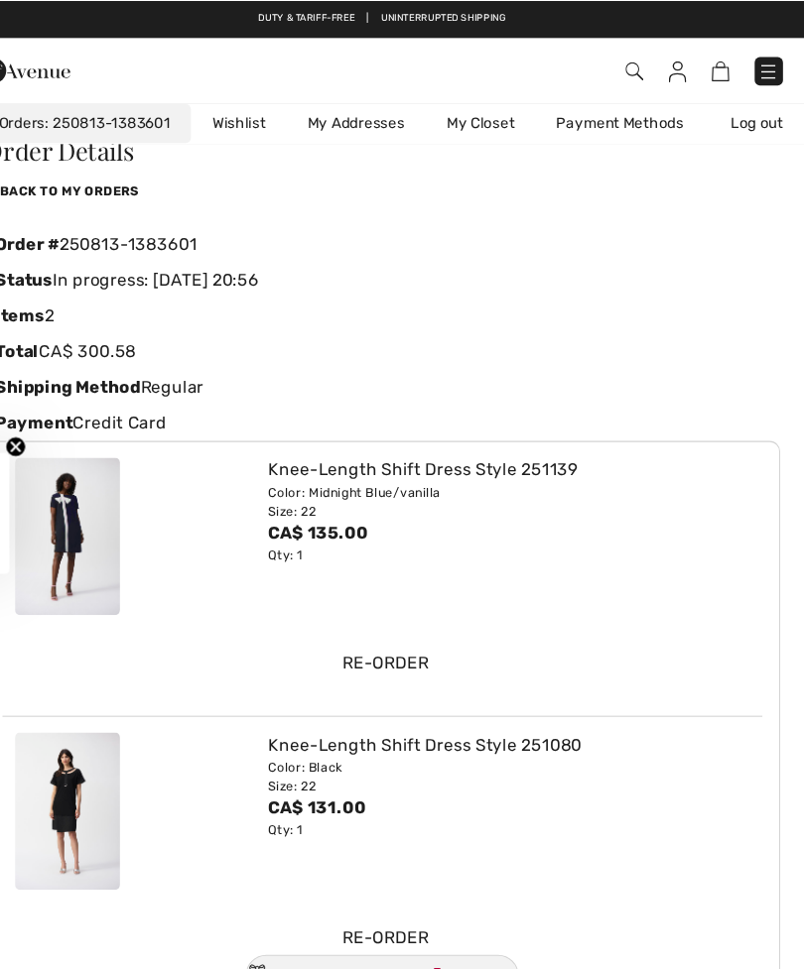
scroll to position [0, 0]
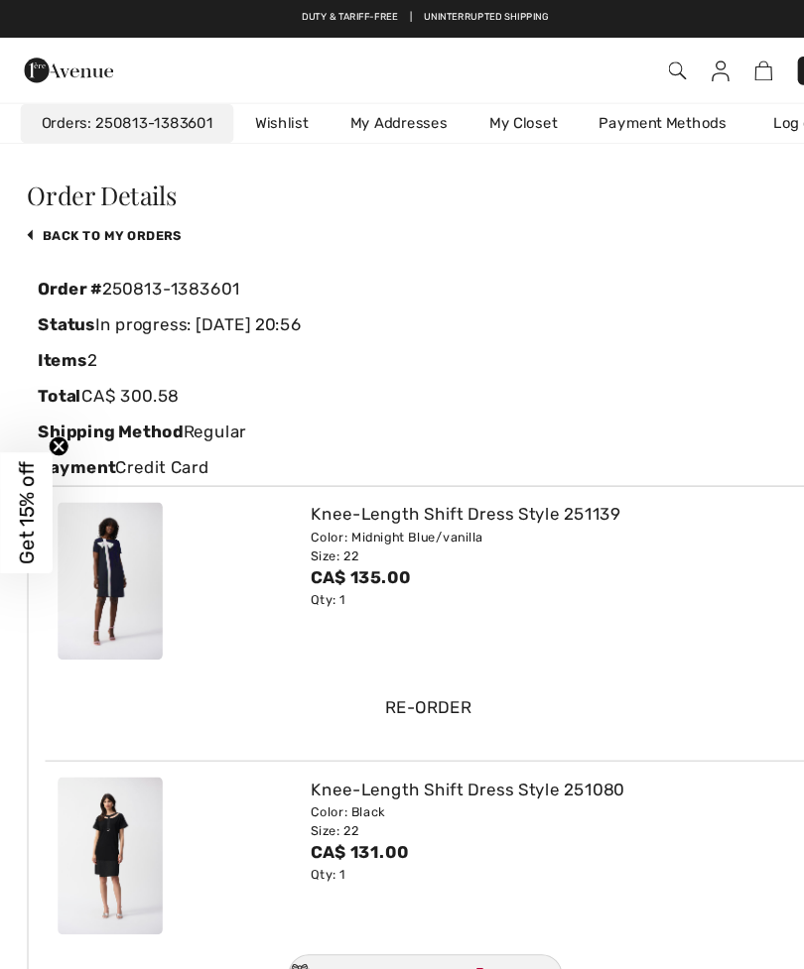
click at [41, 228] on link "back to My Orders" at bounding box center [99, 223] width 146 height 14
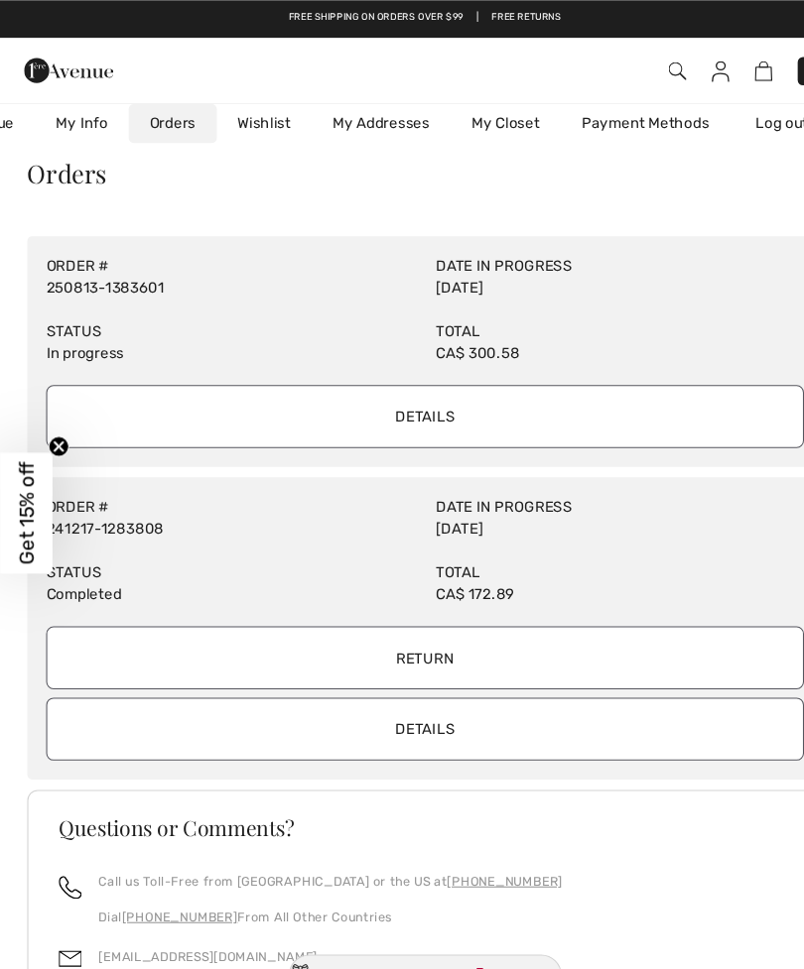
scroll to position [21, 0]
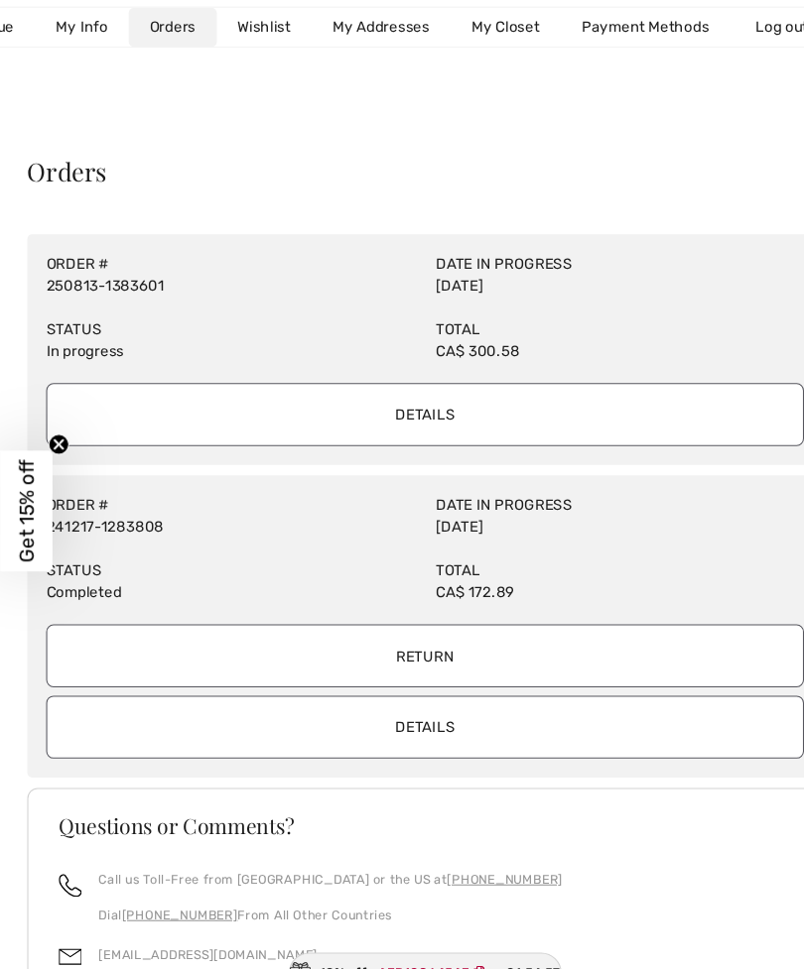
click at [262, 495] on div "Order # 241217-1283808" at bounding box center [218, 490] width 368 height 62
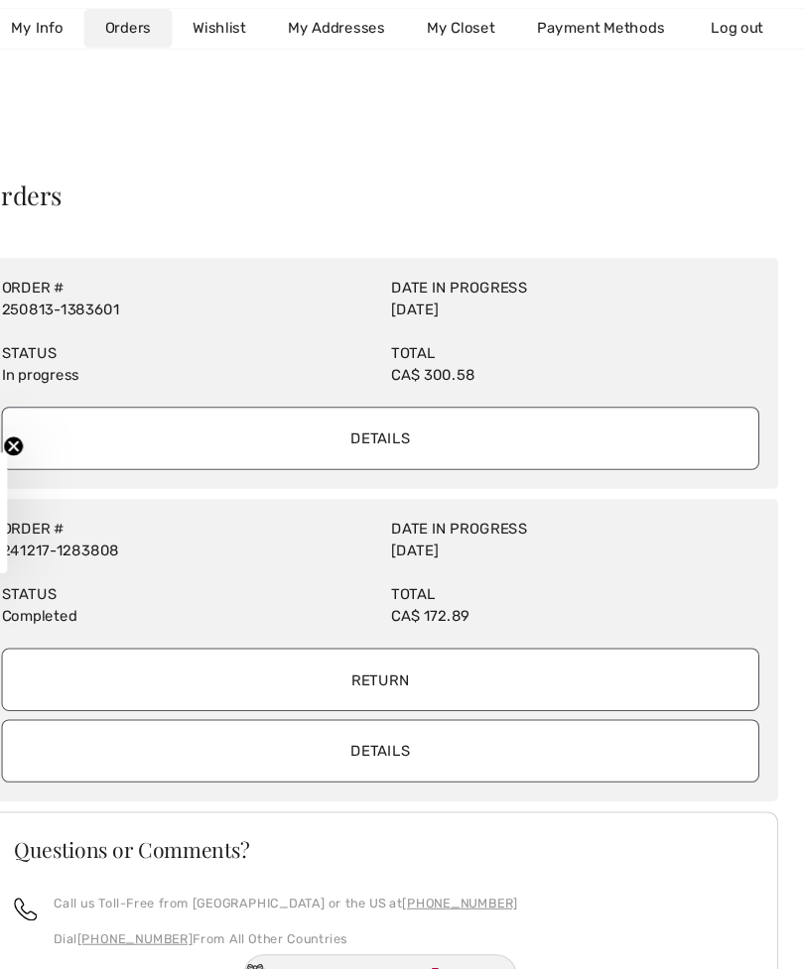
scroll to position [0, 0]
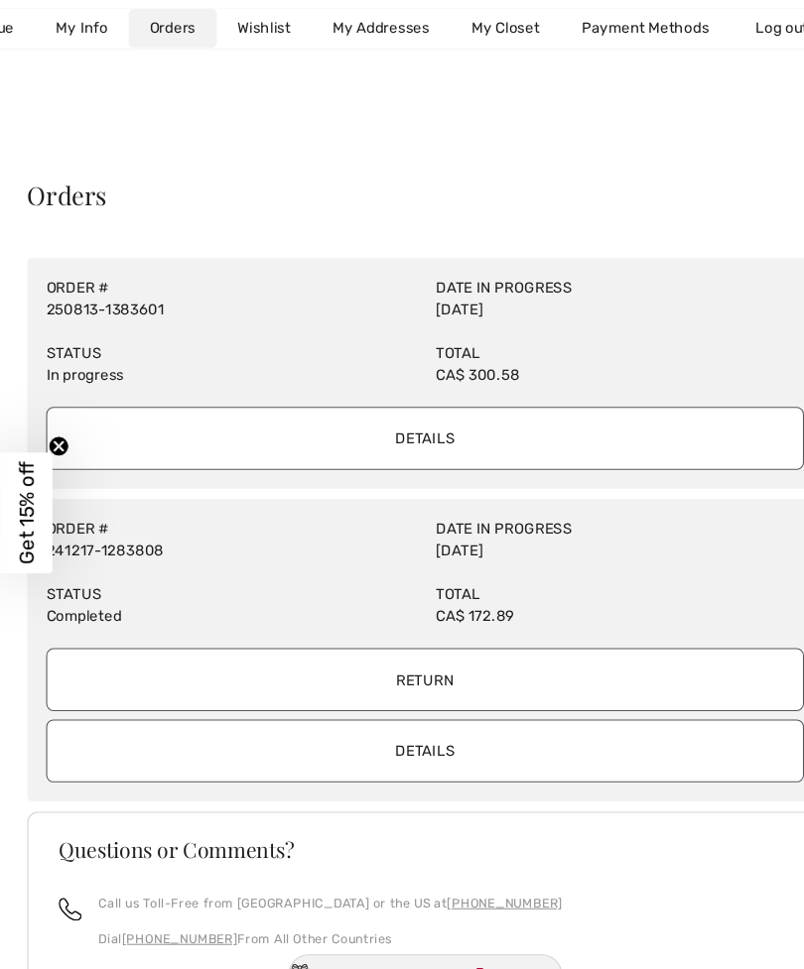
click at [471, 546] on div "Total CA$ 172.89" at bounding box center [586, 573] width 368 height 62
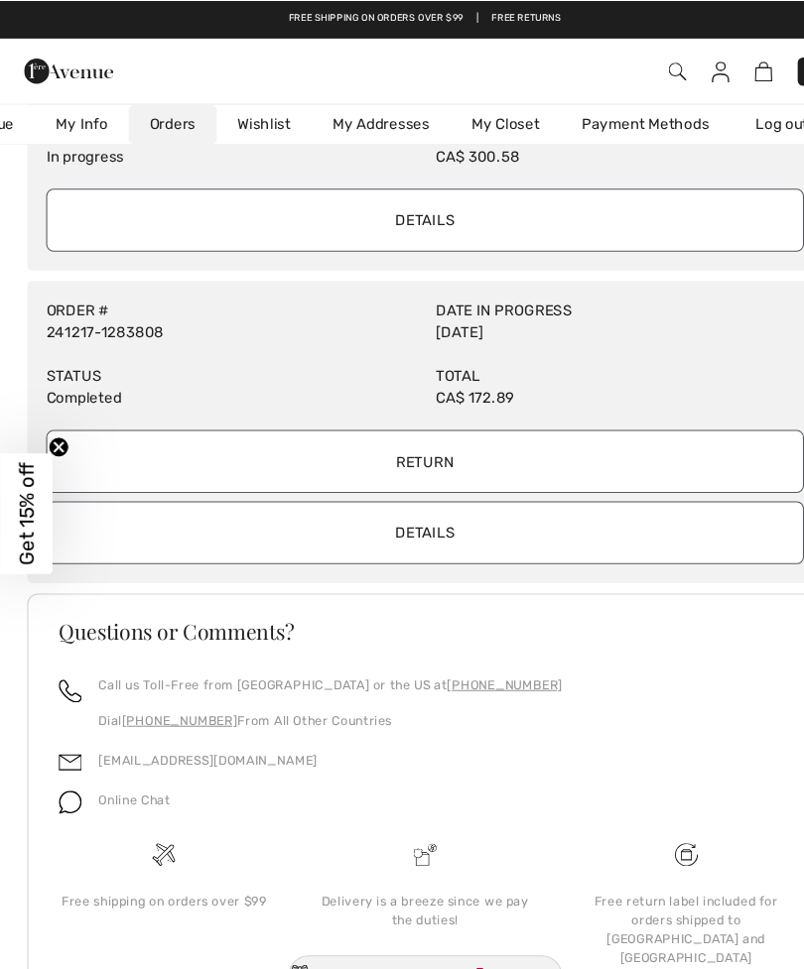
scroll to position [207, 0]
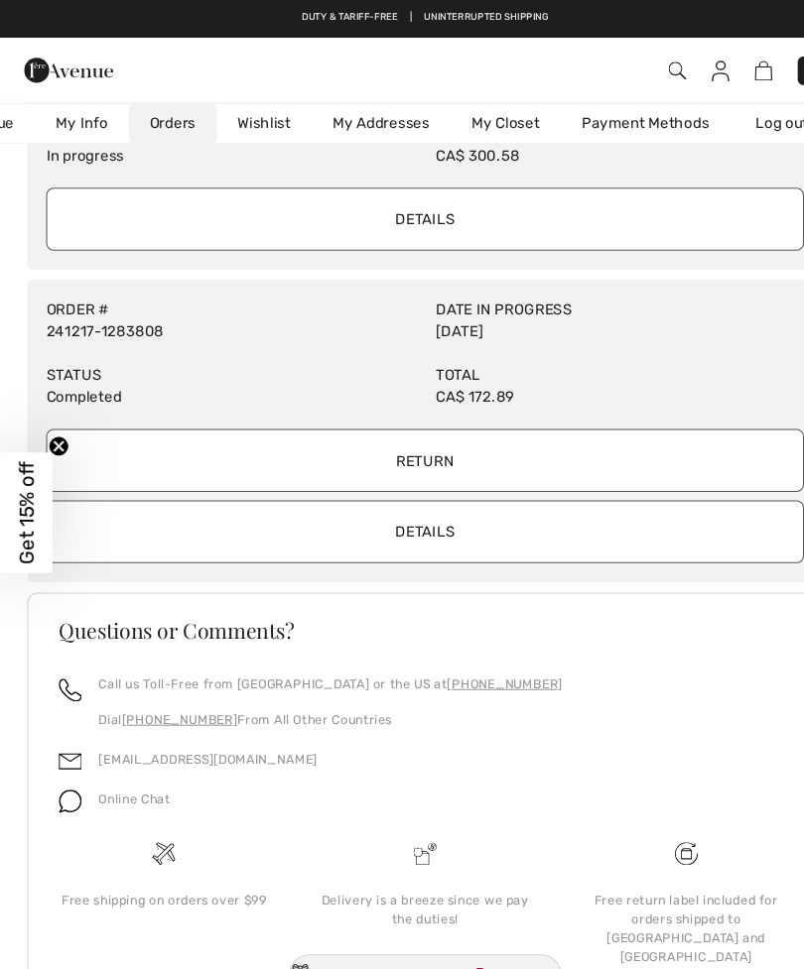
click at [28, 481] on span "Get 15% off" at bounding box center [25, 485] width 23 height 97
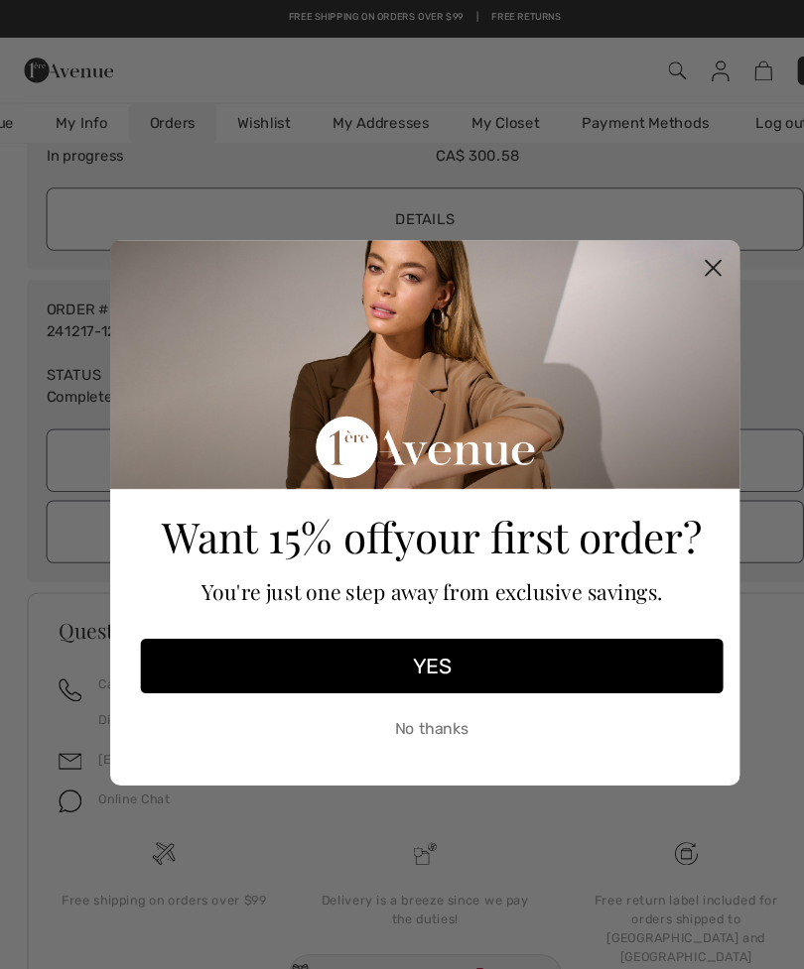
click at [675, 253] on circle "Close dialog" at bounding box center [674, 252] width 33 height 33
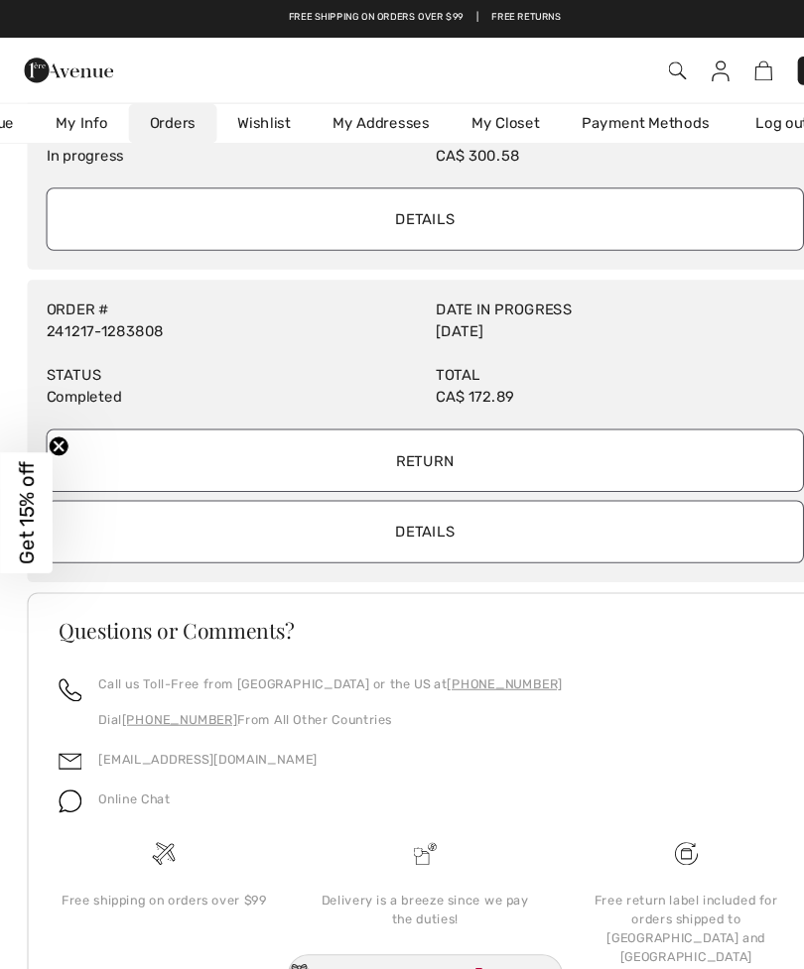
click at [324, 923] on div "10% off: AFP10864543 01:54:08" at bounding box center [402, 922] width 260 height 39
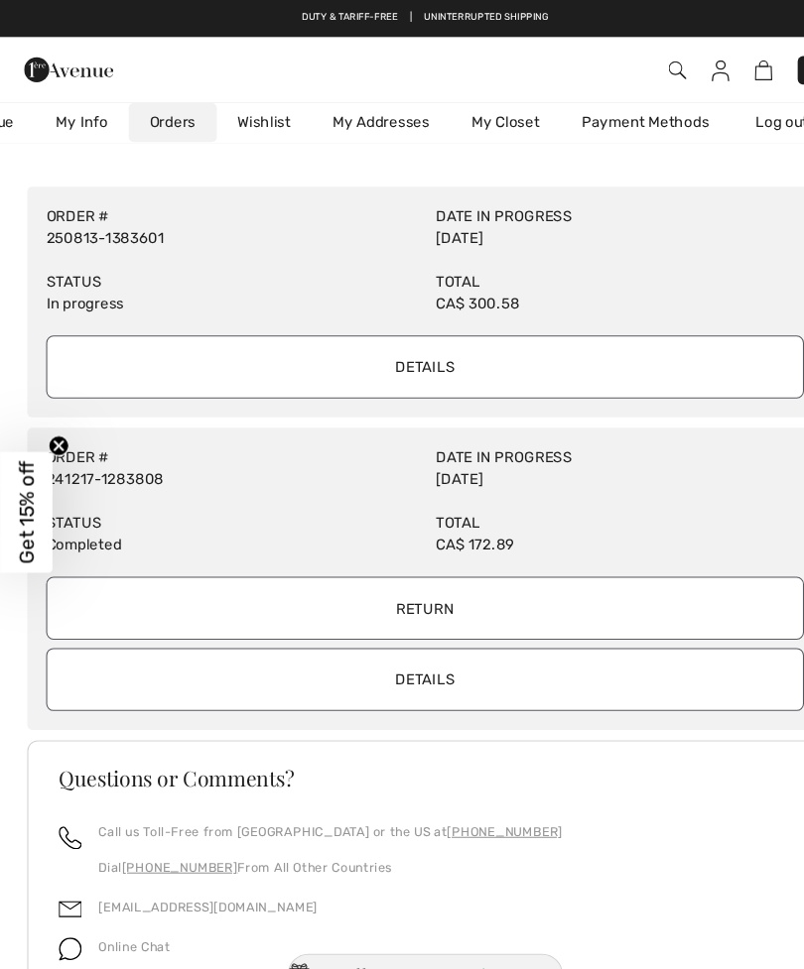
scroll to position [0, 0]
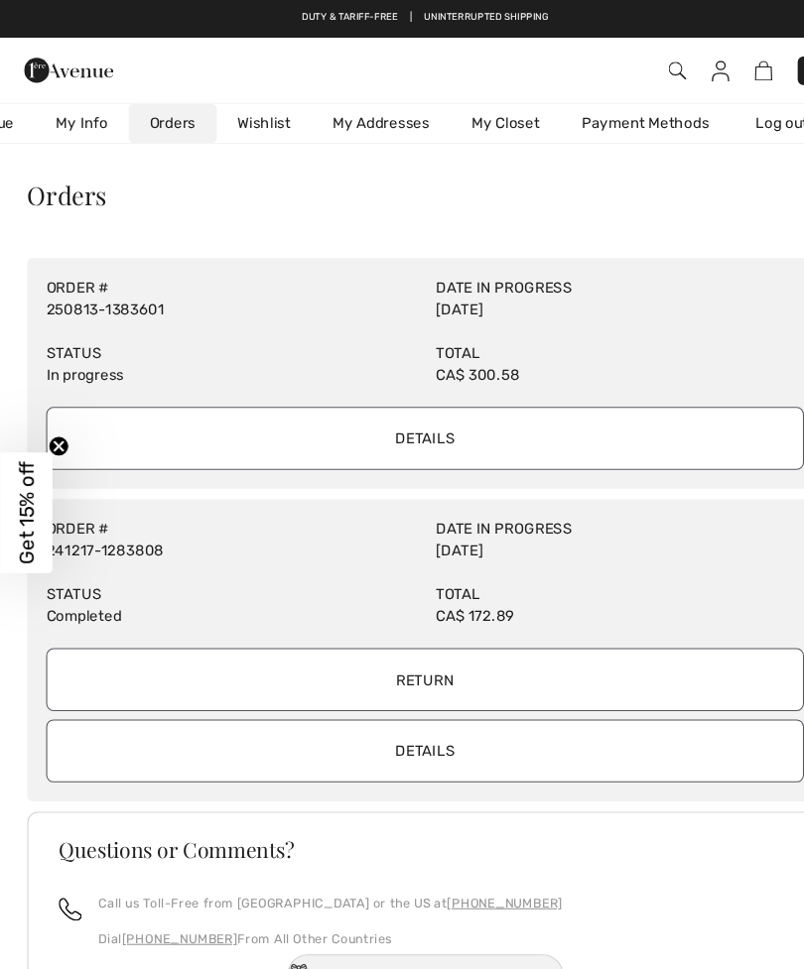
click at [563, 403] on input "Details" at bounding box center [402, 415] width 716 height 60
